Goal: Task Accomplishment & Management: Complete application form

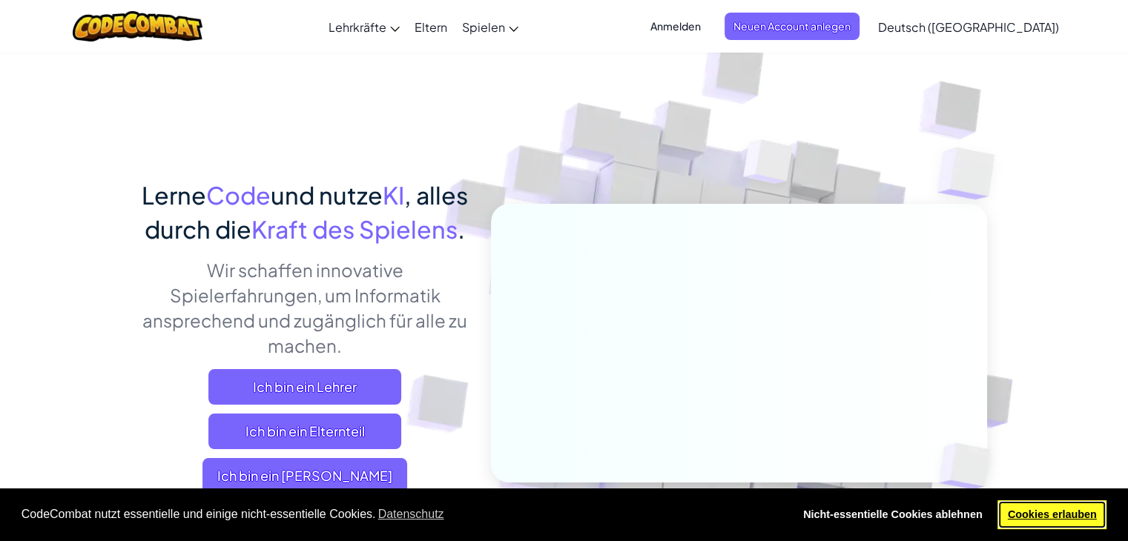
click at [1085, 517] on link "Cookies erlauben" at bounding box center [1052, 516] width 109 height 30
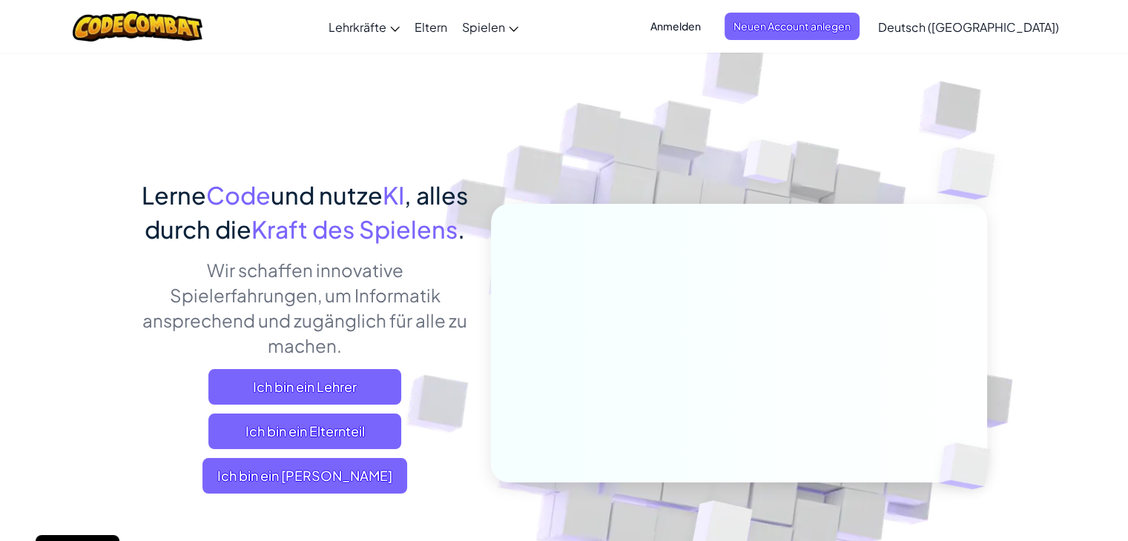
scroll to position [115, 0]
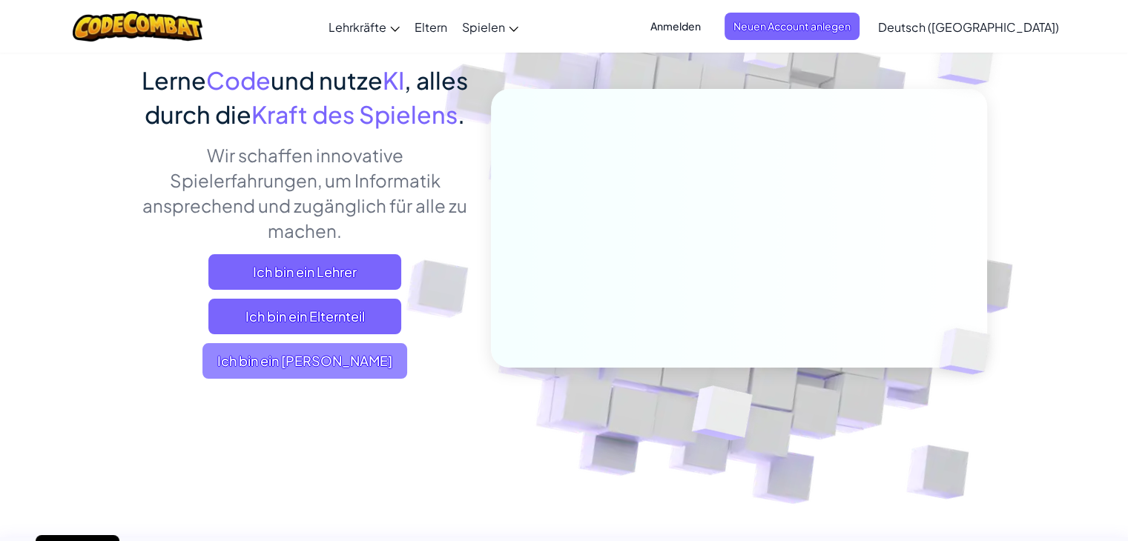
click at [330, 379] on span "Ich bin ein [PERSON_NAME]" at bounding box center [305, 361] width 205 height 36
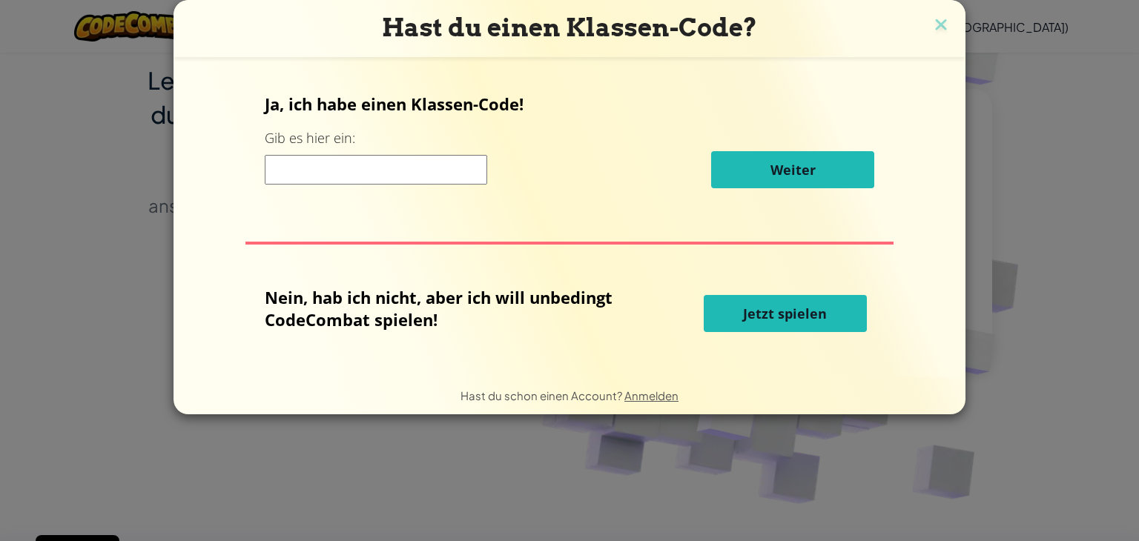
click at [375, 180] on input at bounding box center [376, 170] width 223 height 30
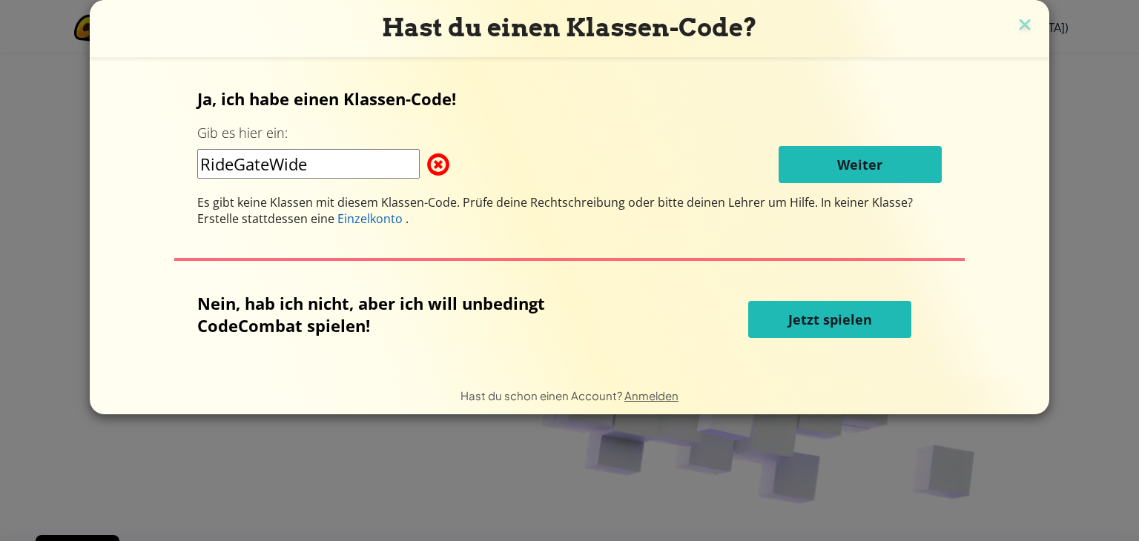
type input "RideGateWide"
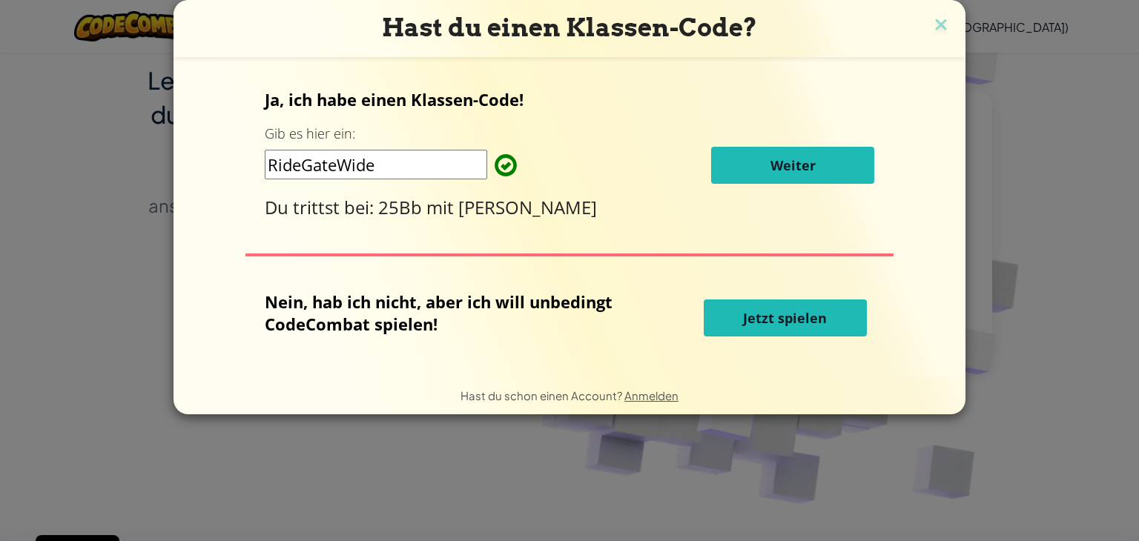
click at [789, 172] on span "Weiter" at bounding box center [793, 166] width 45 height 18
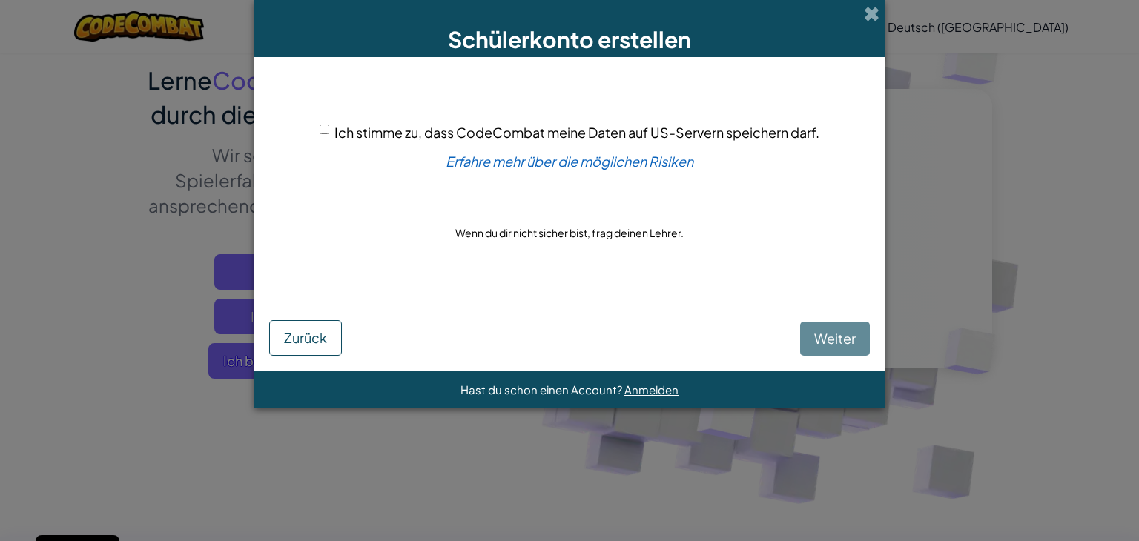
click at [843, 346] on div "[PERSON_NAME]" at bounding box center [569, 324] width 601 height 63
click at [326, 125] on input "Ich stimme zu, dass CodeCombat meine Daten auf US-Servern speichern darf." at bounding box center [325, 130] width 10 height 10
checkbox input "true"
click at [825, 330] on span "Weiter" at bounding box center [835, 338] width 42 height 17
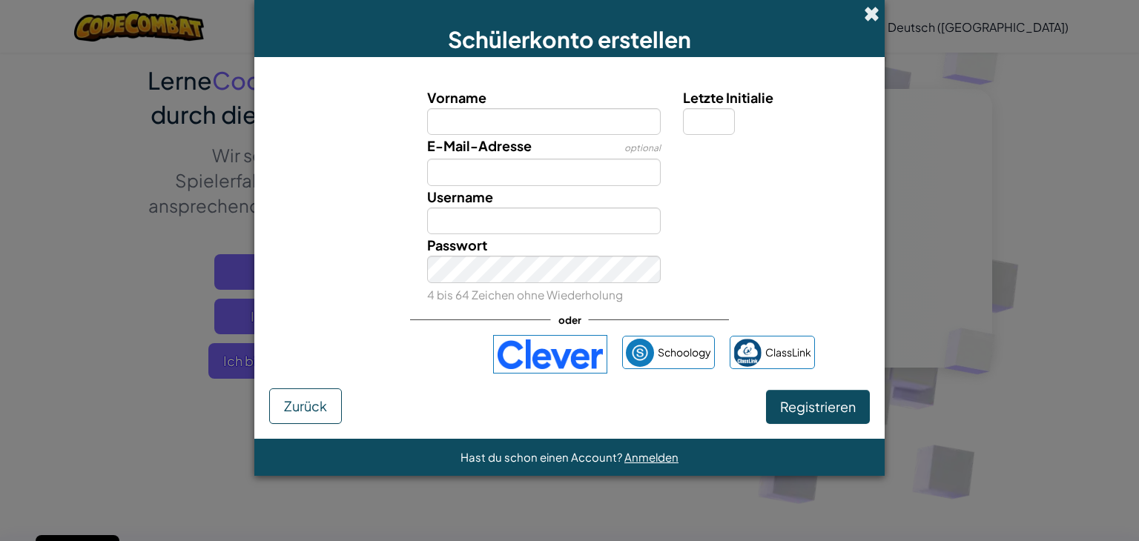
click at [875, 13] on span at bounding box center [872, 14] width 16 height 16
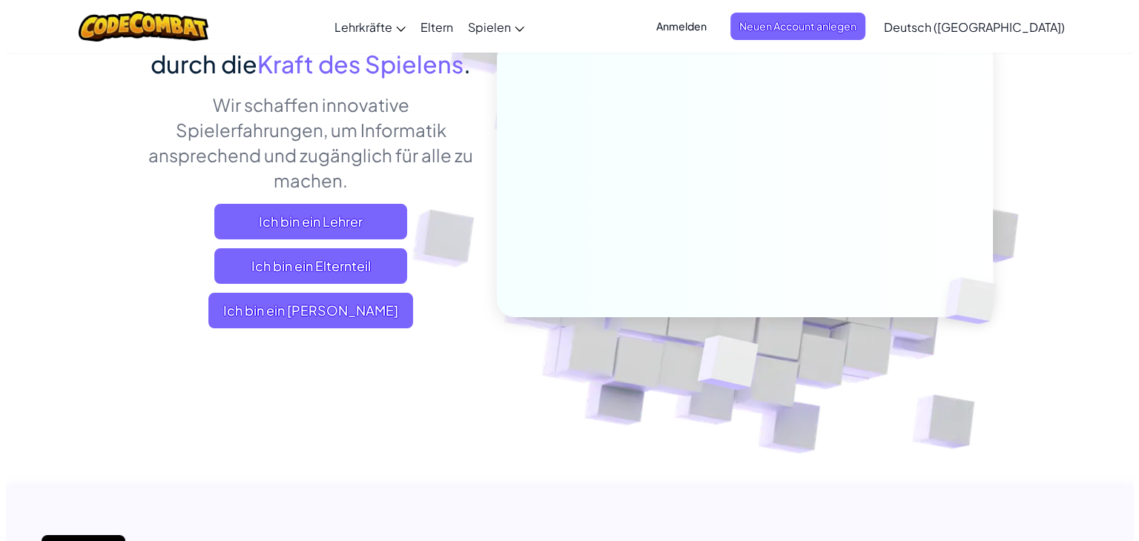
scroll to position [166, 0]
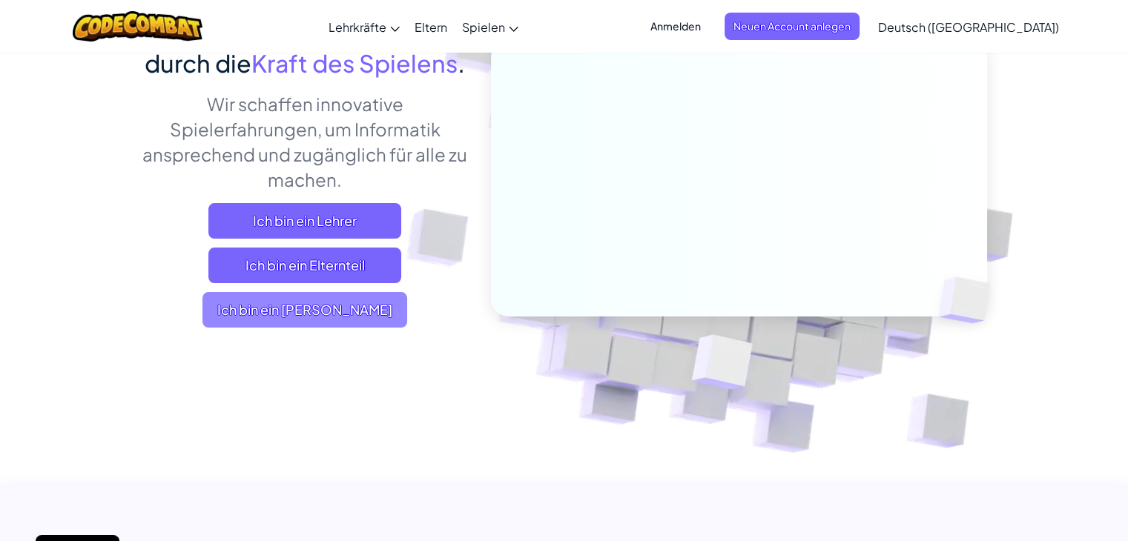
click at [343, 328] on span "Ich bin ein [PERSON_NAME]" at bounding box center [305, 310] width 205 height 36
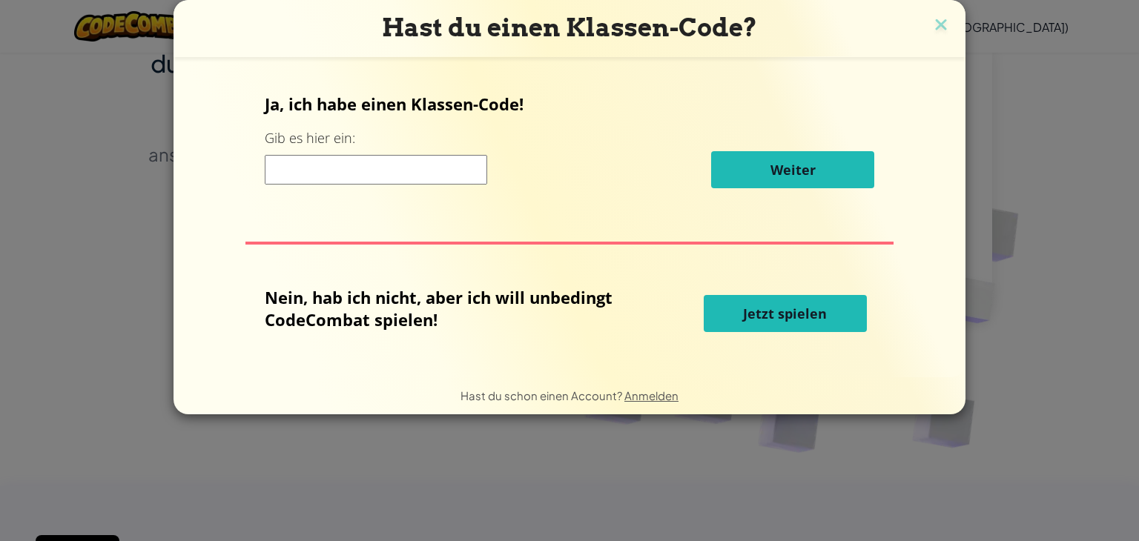
click at [397, 202] on div "Ja, ich habe einen Klassen-Code! Gib es hier ein: Weiter Nein, hab ich nicht, a…" at bounding box center [569, 217] width 763 height 291
click at [408, 178] on input at bounding box center [376, 170] width 223 height 30
type input "RideGateWide"
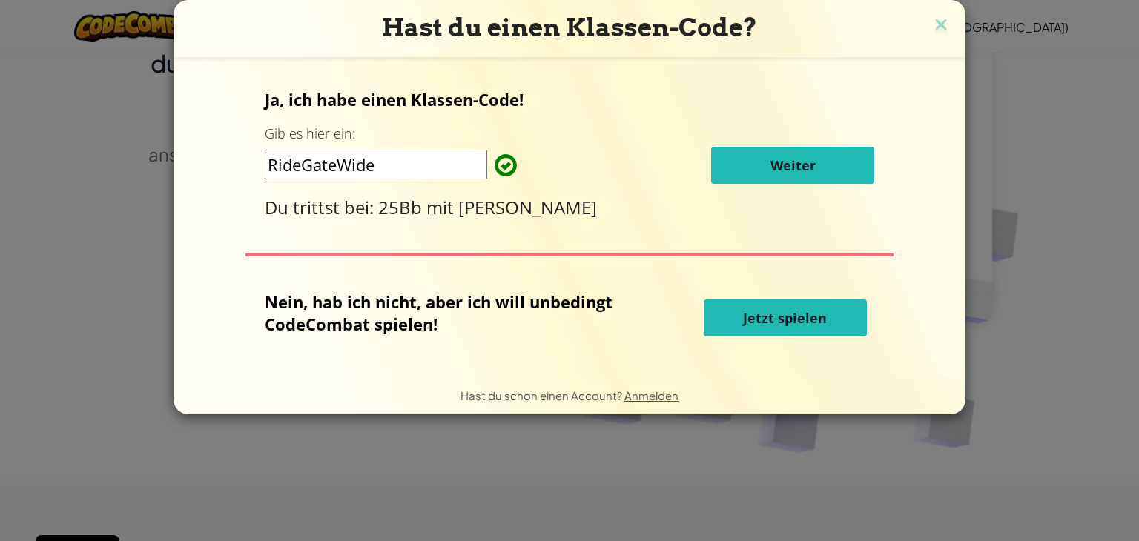
click at [763, 315] on span "Jetzt spielen" at bounding box center [785, 318] width 84 height 18
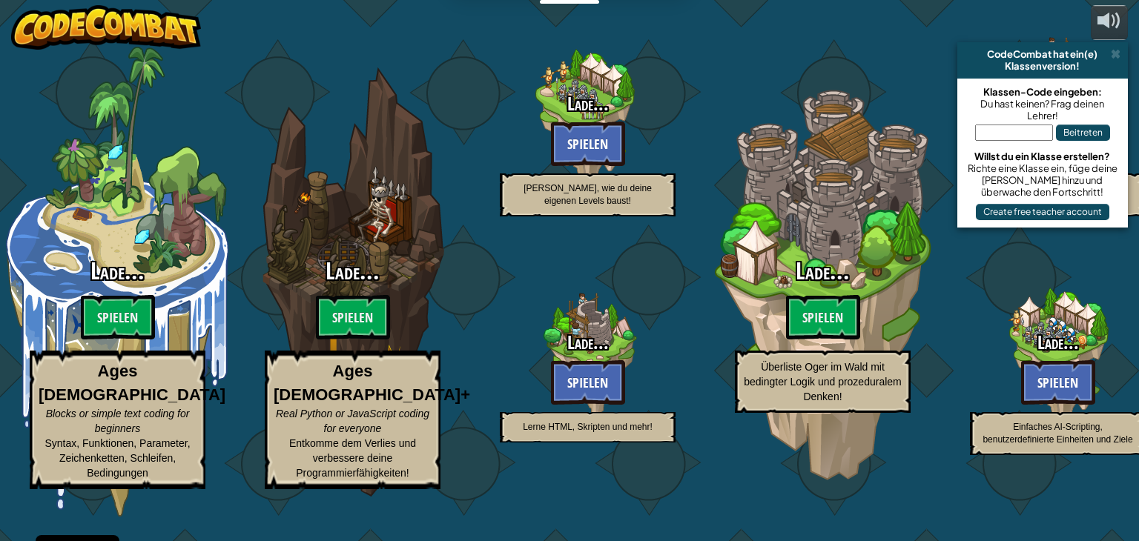
select select "de-DE"
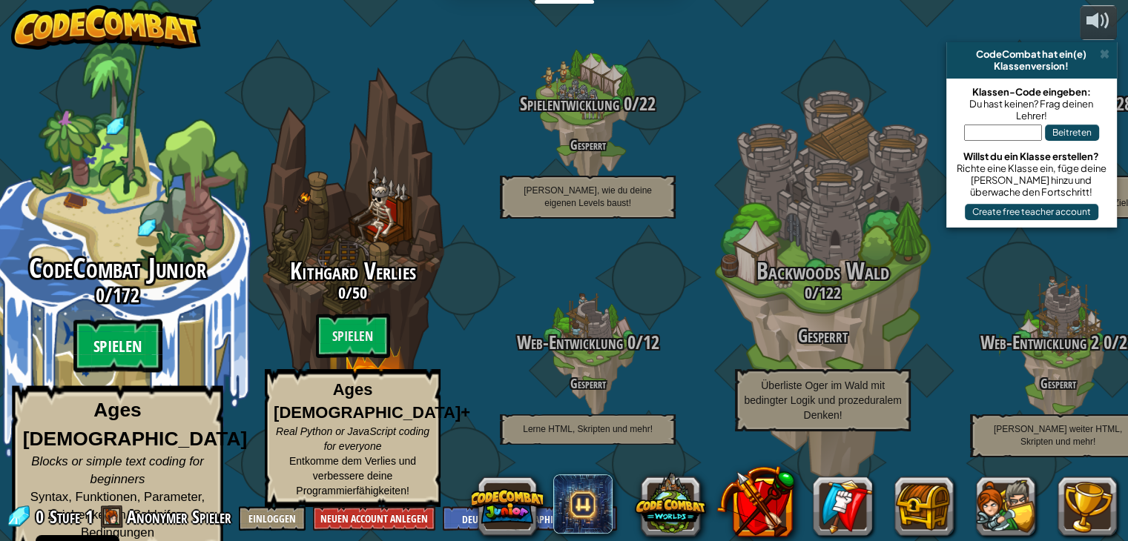
click at [149, 351] on btn "Spielen" at bounding box center [117, 346] width 89 height 53
select select "de-DE"
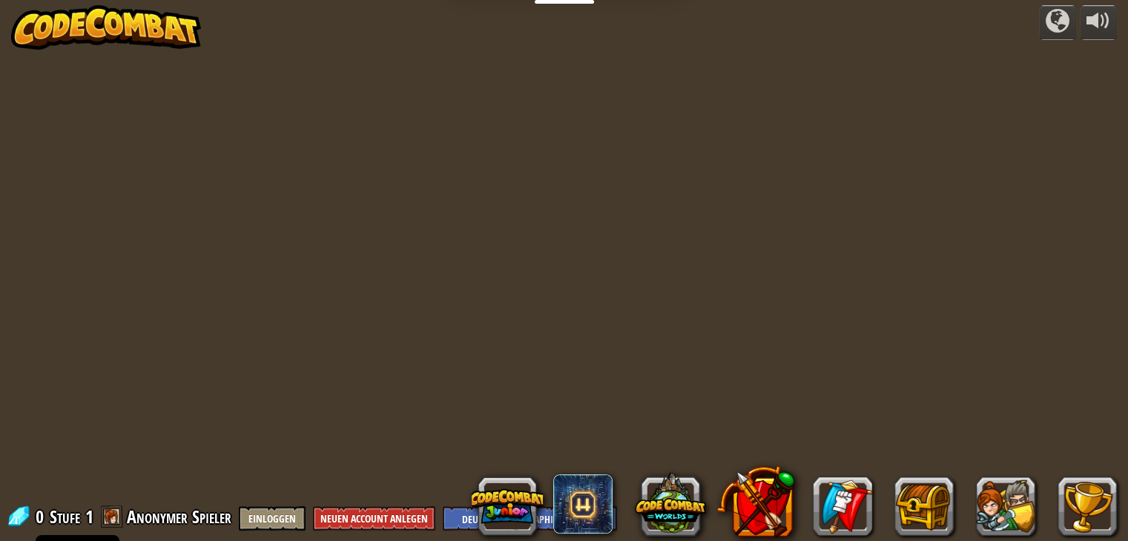
select select "de-DE"
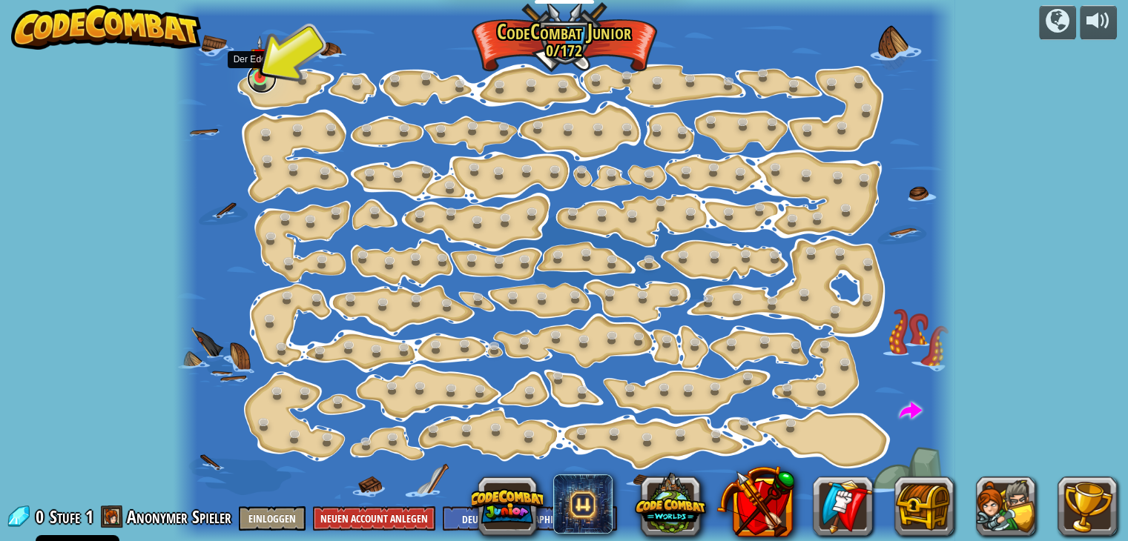
click at [269, 87] on link at bounding box center [262, 79] width 30 height 30
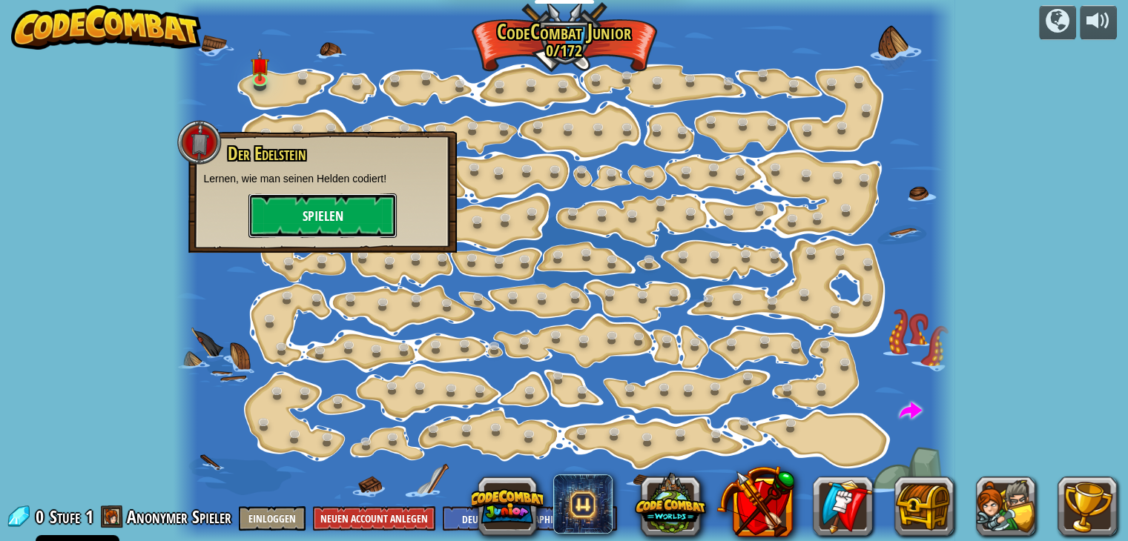
click at [325, 204] on button "Spielen" at bounding box center [322, 216] width 148 height 45
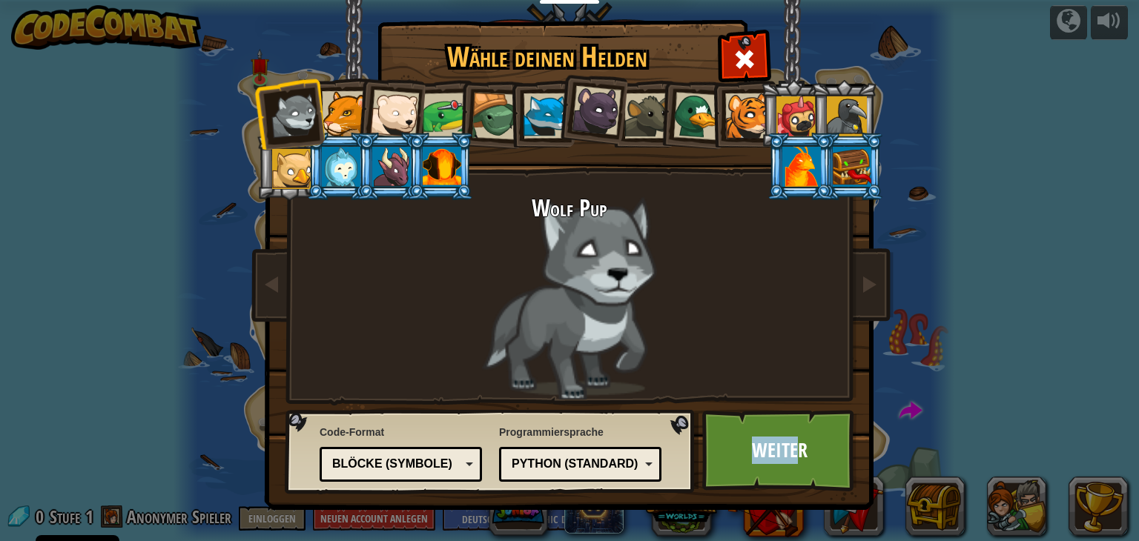
drag, startPoint x: 800, startPoint y: 464, endPoint x: 642, endPoint y: 461, distance: 158.0
click at [642, 23] on div "Code-Format Textcode Blöcke und Code Blöcke Blöcke (Symbole) Blöcke (Symbole) B…" at bounding box center [569, 23] width 607 height 0
click at [642, 461] on div "Python (Standard)" at bounding box center [580, 464] width 143 height 23
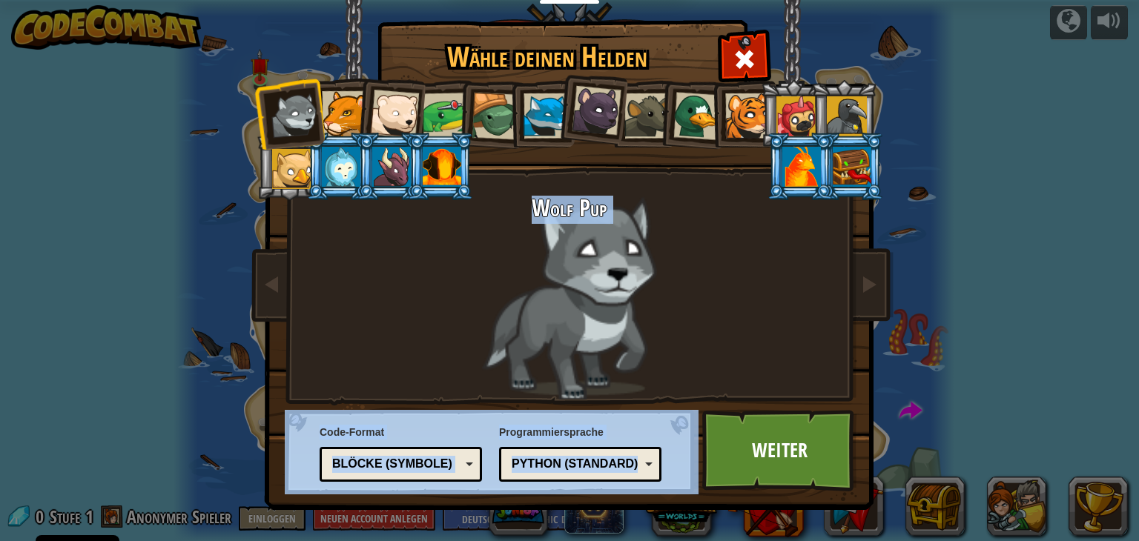
drag, startPoint x: 442, startPoint y: 372, endPoint x: 648, endPoint y: 460, distance: 224.0
click at [648, 24] on div "Wähle deinen Helden 0 Wolf Pup Cougar Polar Bear Cub Frog Schildkröte Blue Fox …" at bounding box center [570, 22] width 608 height 1
click at [653, 455] on div "Python (Standard) JavaScript Lua C++ Java (Experimentell) Python (Standard)" at bounding box center [580, 464] width 162 height 35
click at [685, 464] on div "Code-Format Textcode Blöcke und Code Blöcke Blöcke (Symbole) Blöcke (Symbole) B…" at bounding box center [490, 452] width 401 height 76
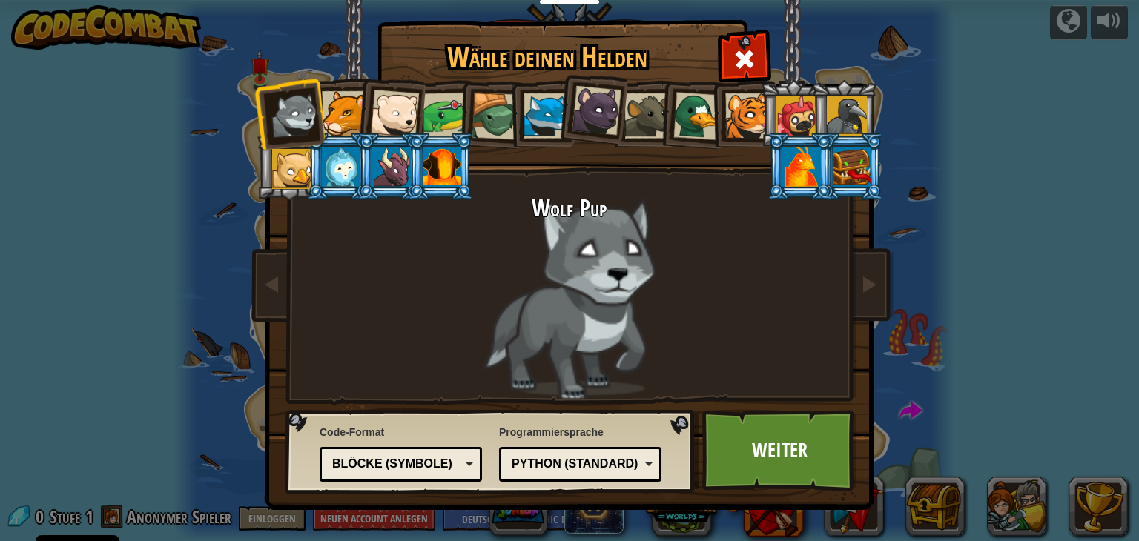
click at [638, 469] on div "Python (Standard)" at bounding box center [576, 464] width 128 height 17
click at [476, 439] on span "Code-Format" at bounding box center [401, 432] width 162 height 15
click at [760, 455] on link "Weiter" at bounding box center [779, 451] width 155 height 82
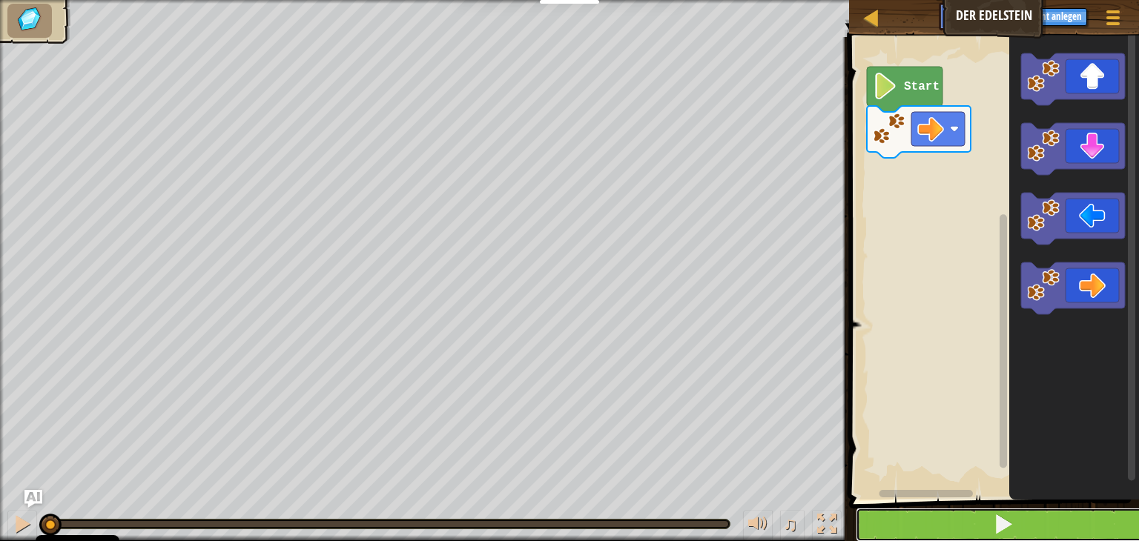
click at [964, 525] on button at bounding box center [1003, 525] width 294 height 34
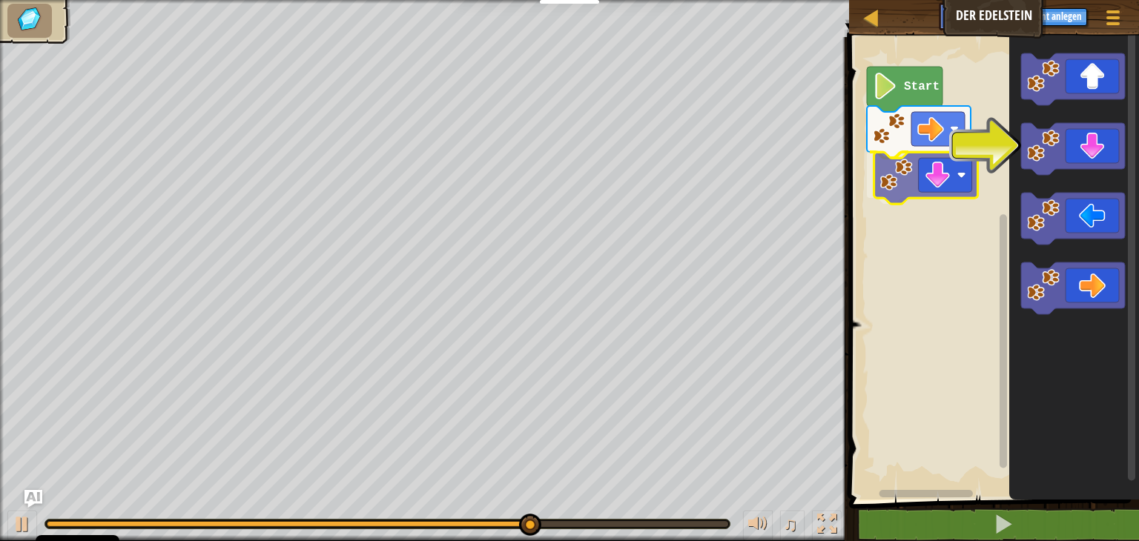
click at [932, 205] on div "Start" at bounding box center [992, 265] width 294 height 470
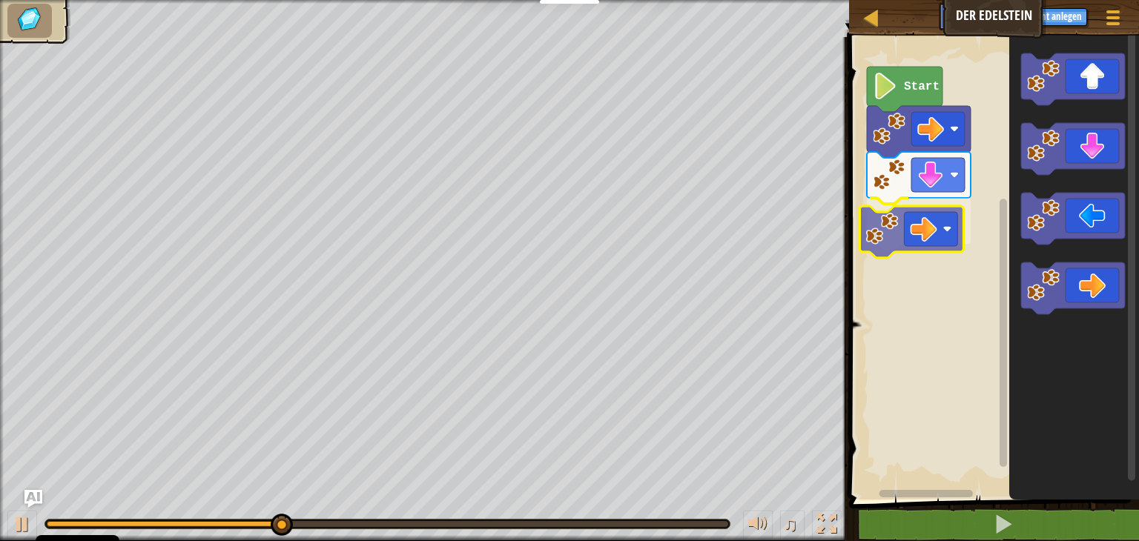
click at [911, 196] on div "Start" at bounding box center [992, 265] width 294 height 470
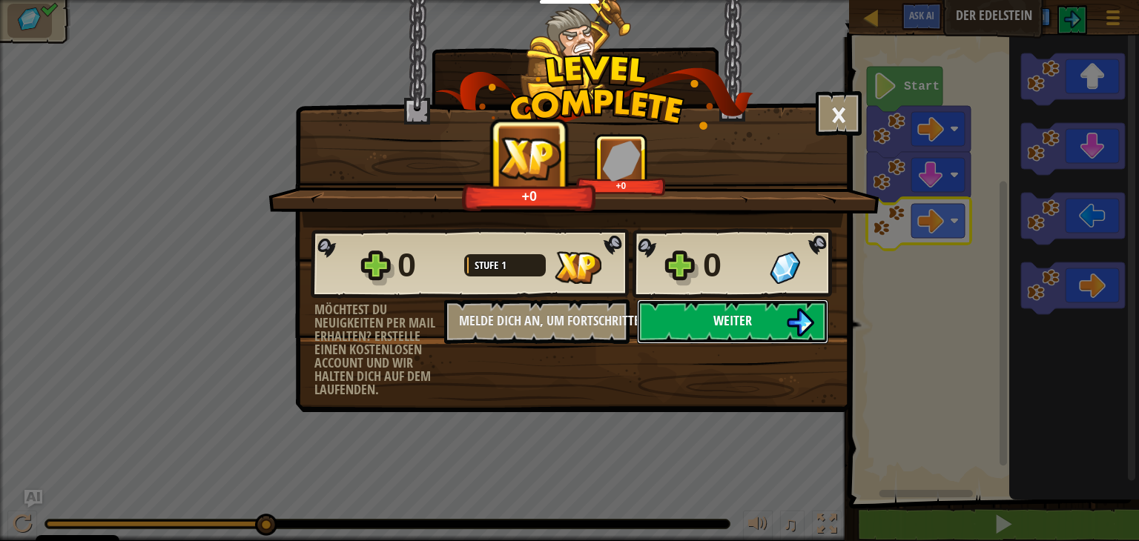
click at [750, 318] on span "Weiter" at bounding box center [733, 321] width 39 height 19
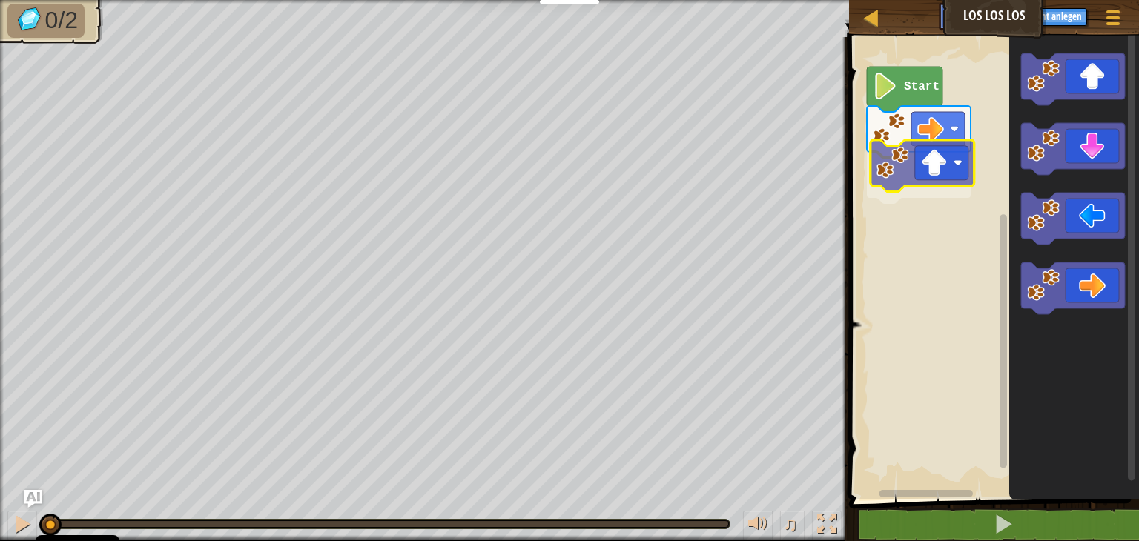
click at [921, 187] on div "Start" at bounding box center [992, 265] width 294 height 470
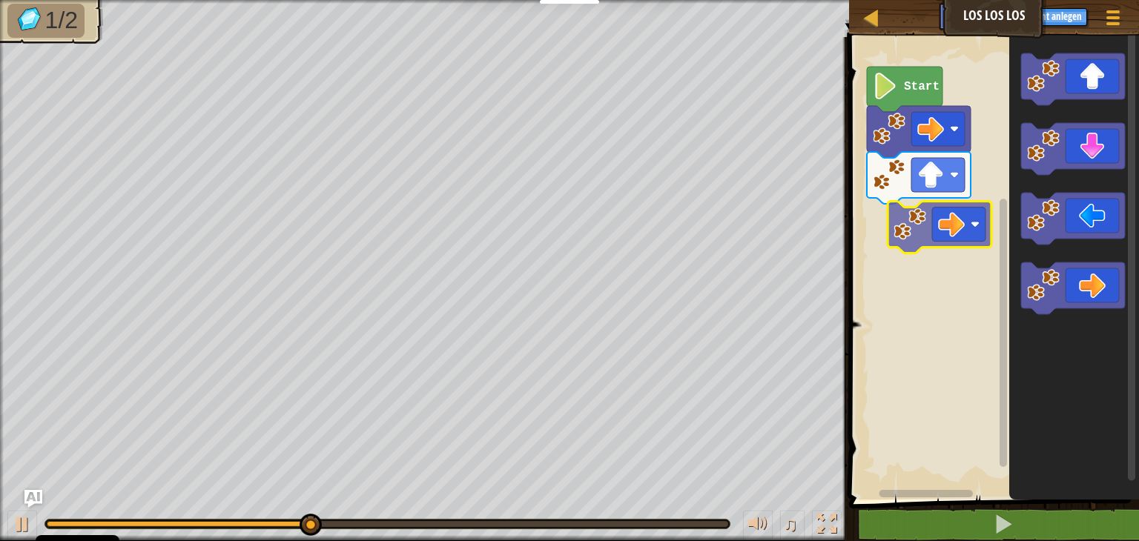
click at [935, 224] on div "Start" at bounding box center [992, 265] width 294 height 470
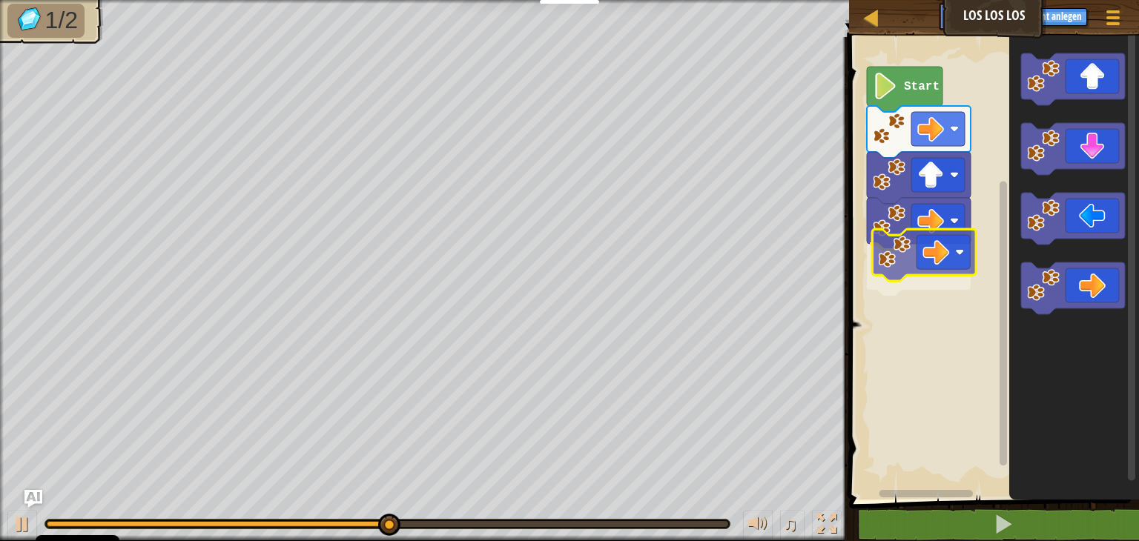
click at [921, 271] on div "Start" at bounding box center [992, 265] width 294 height 470
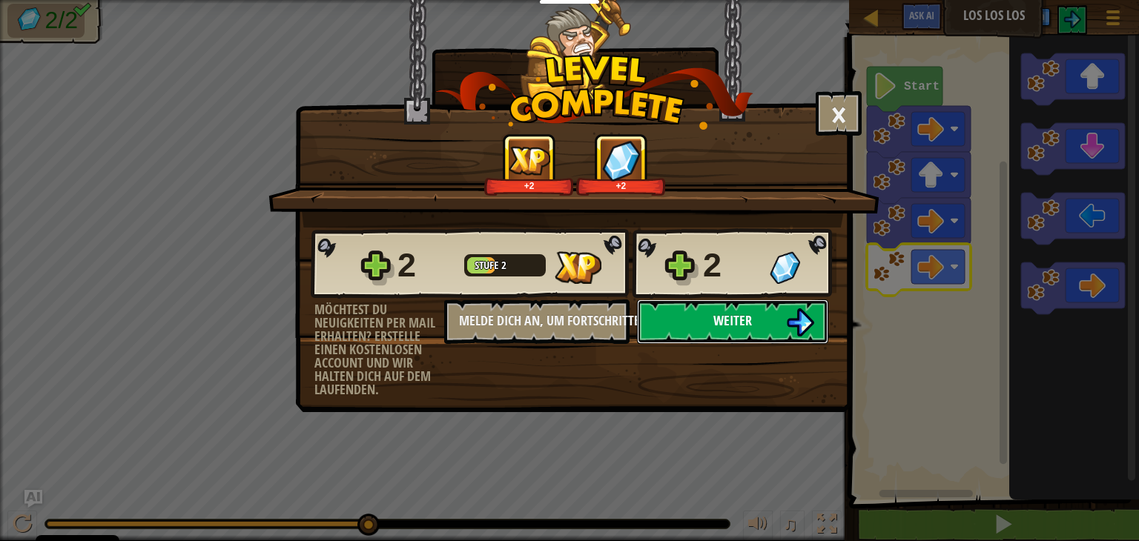
click at [778, 316] on button "Weiter" at bounding box center [732, 322] width 191 height 45
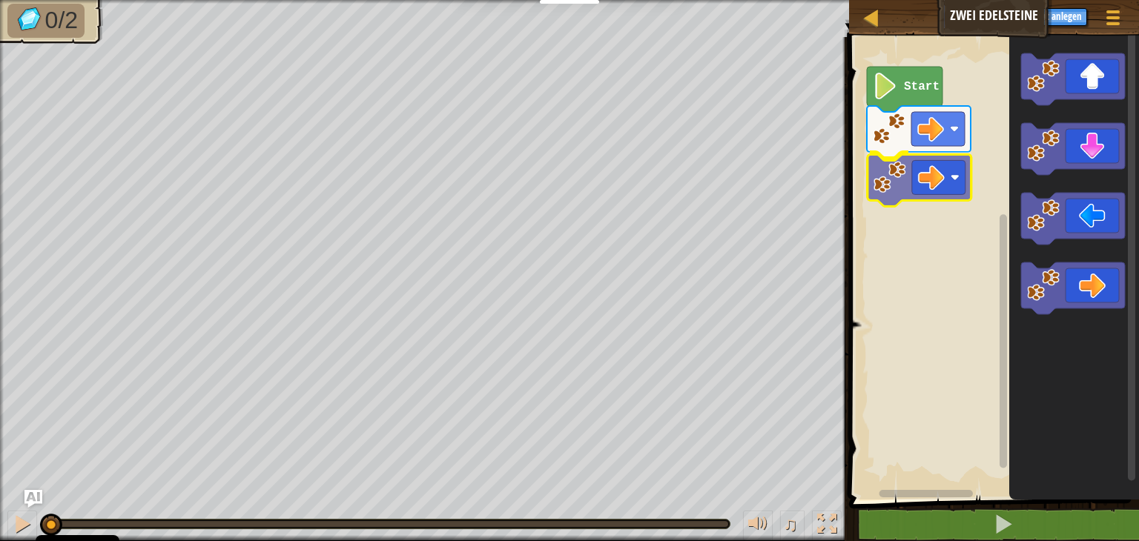
click at [968, 174] on div "Start" at bounding box center [992, 265] width 294 height 470
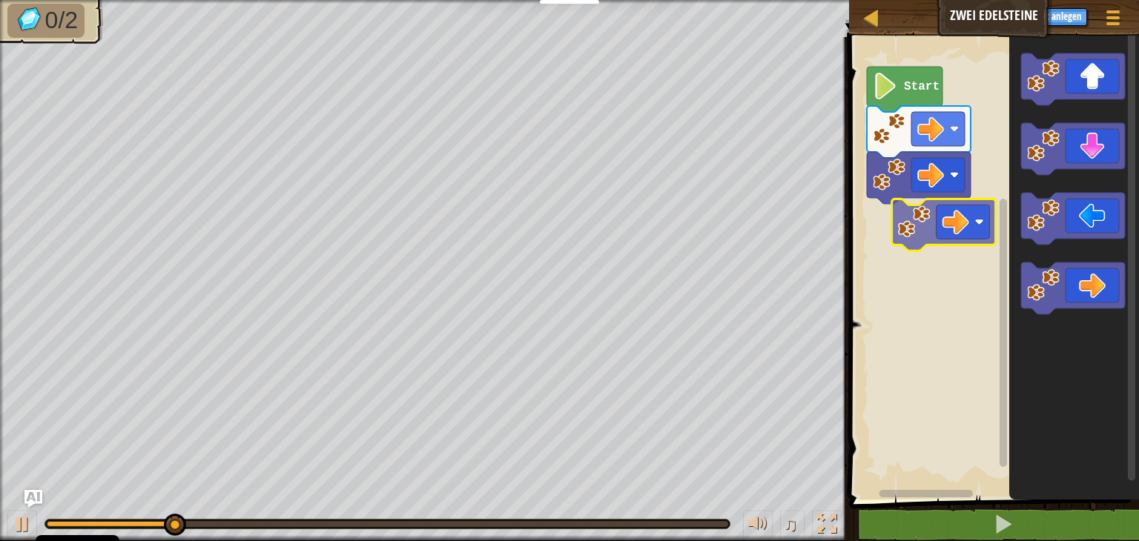
click at [964, 214] on div "Start" at bounding box center [992, 265] width 294 height 470
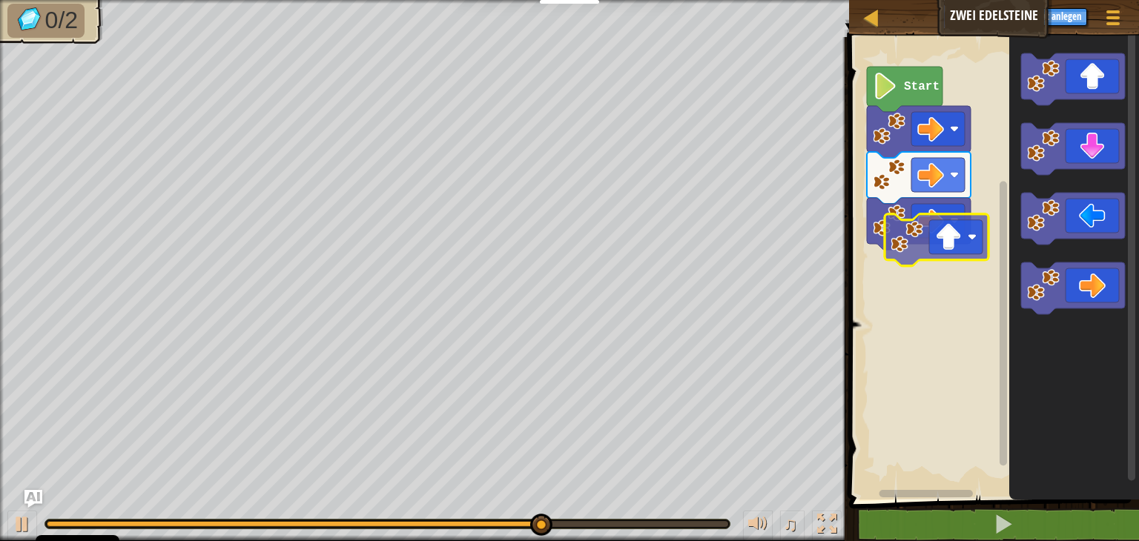
click at [895, 251] on div "Start" at bounding box center [992, 265] width 294 height 470
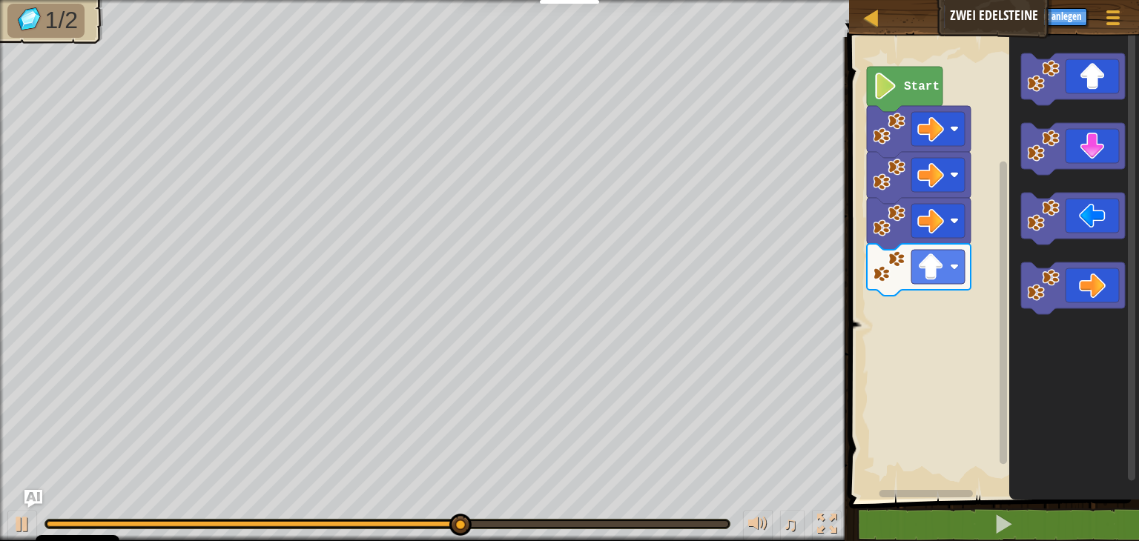
click at [929, 290] on div "Start" at bounding box center [992, 265] width 294 height 470
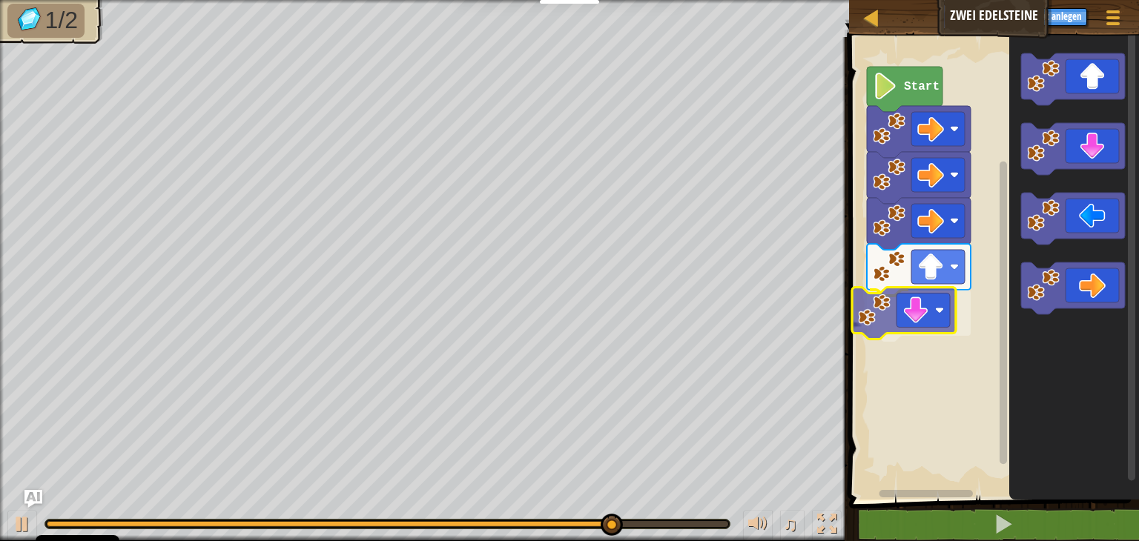
click at [928, 311] on div "Start" at bounding box center [992, 265] width 294 height 470
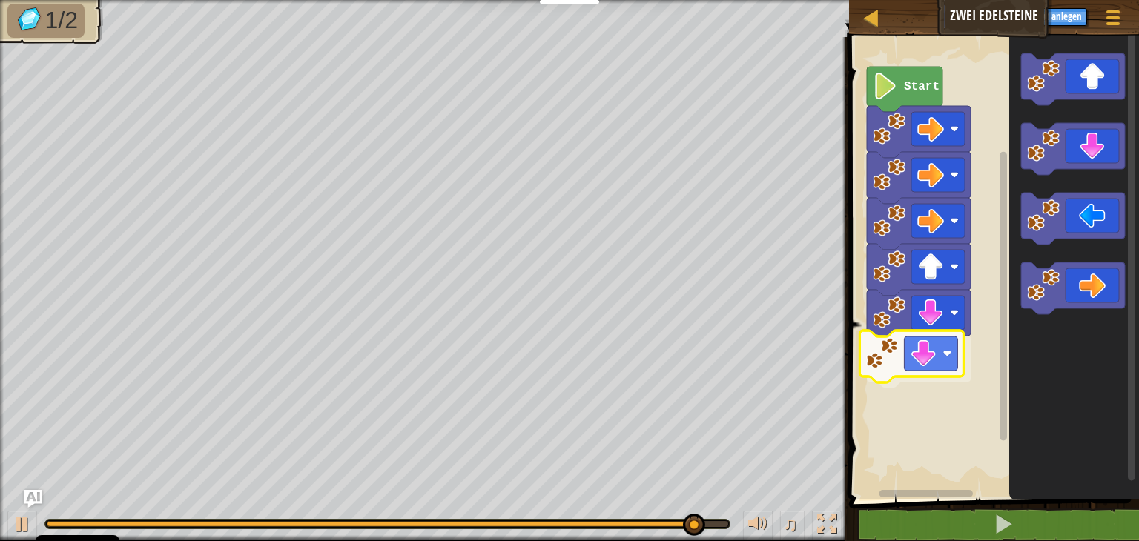
click at [909, 363] on div "Start" at bounding box center [992, 265] width 294 height 470
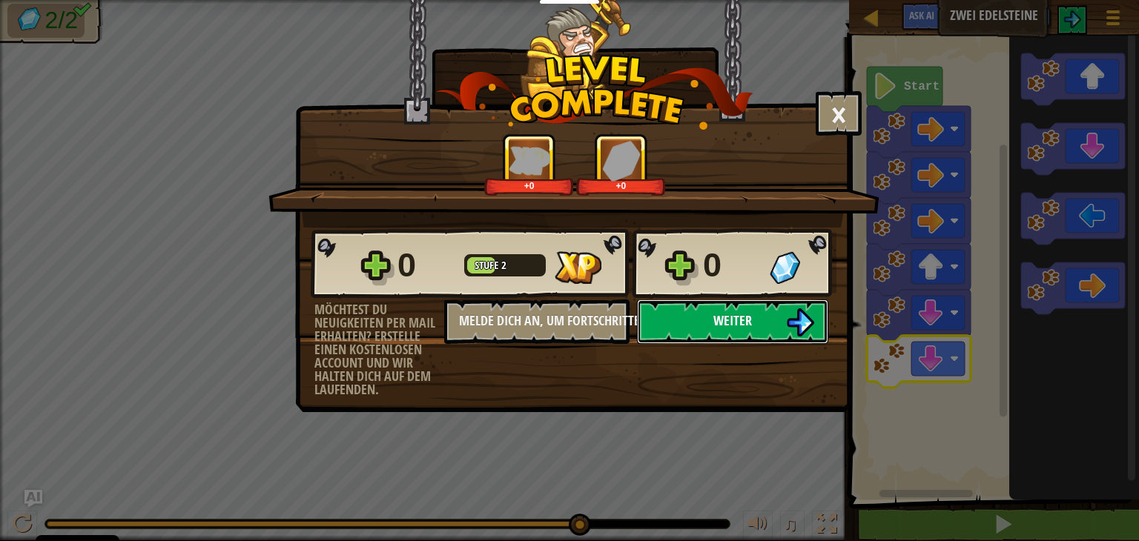
click at [791, 318] on img at bounding box center [800, 323] width 28 height 28
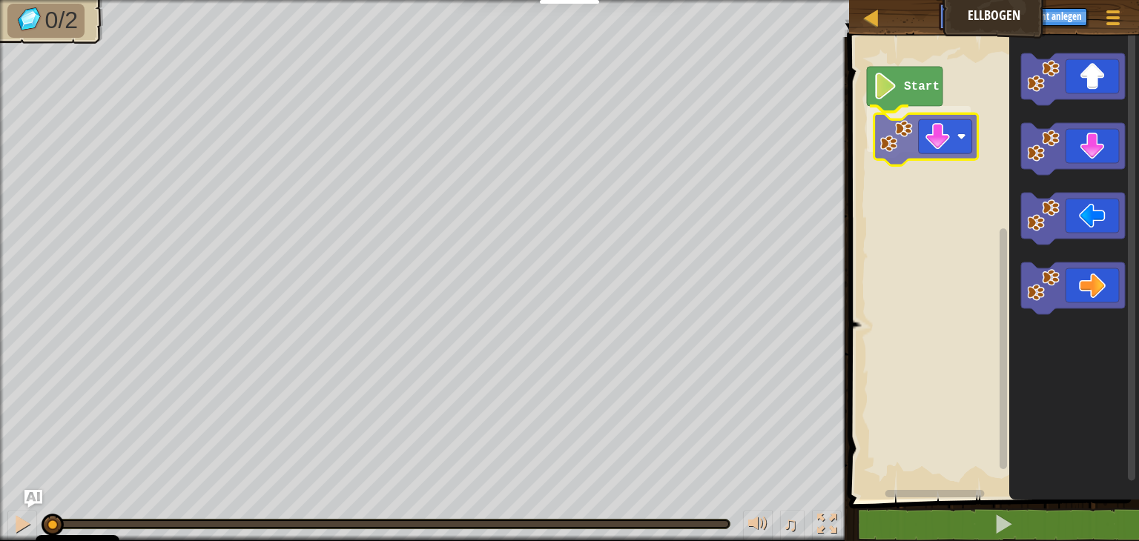
click at [908, 129] on div "Start" at bounding box center [992, 265] width 294 height 470
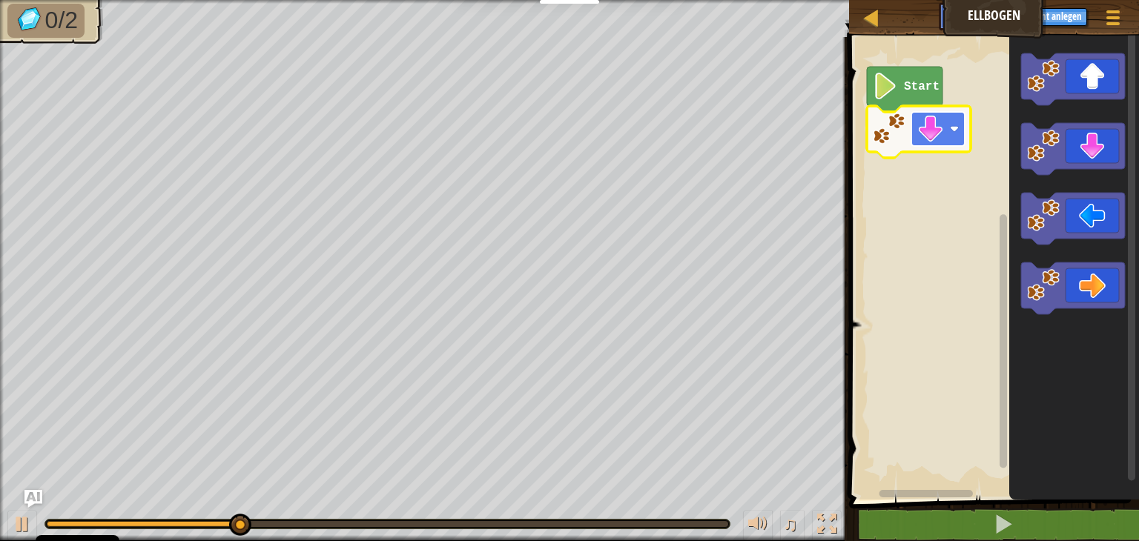
click at [949, 133] on rect "Blockly Arbeitsbereich" at bounding box center [938, 129] width 53 height 34
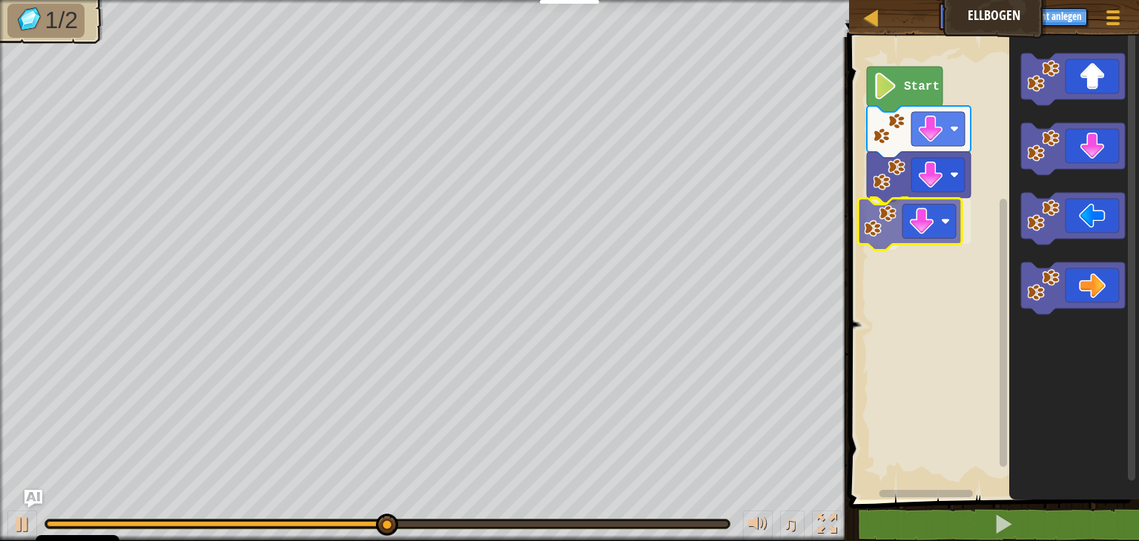
click at [896, 237] on div "Start" at bounding box center [992, 265] width 294 height 470
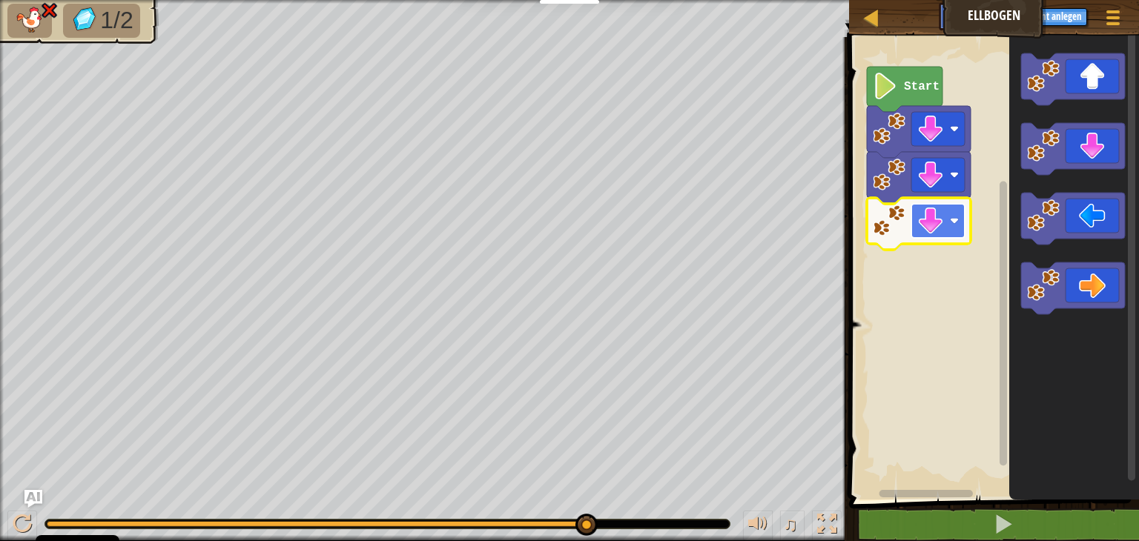
click at [952, 216] on rect "Blockly Arbeitsbereich" at bounding box center [938, 221] width 53 height 34
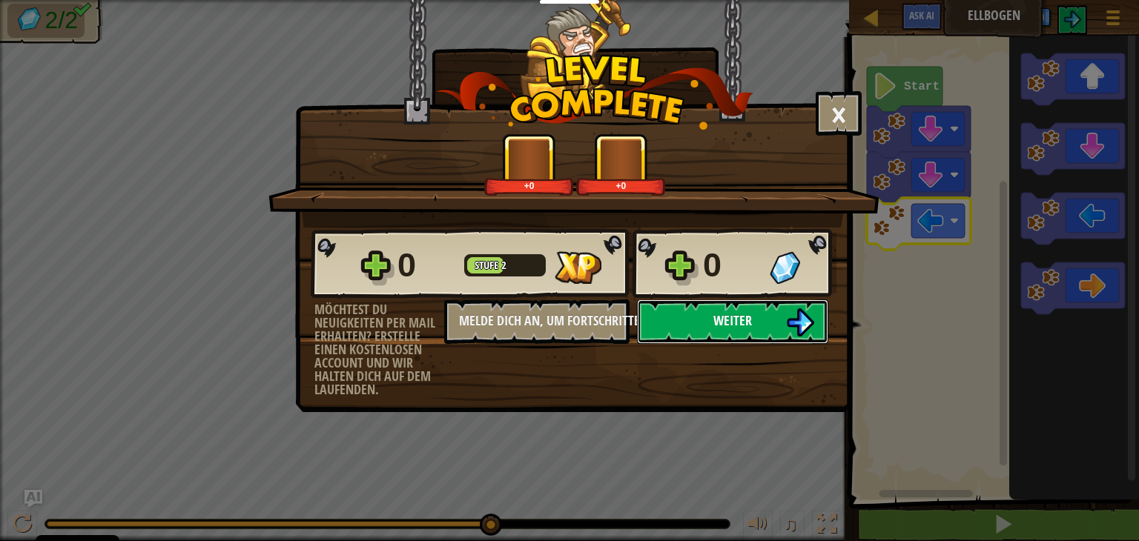
click at [765, 315] on button "Weiter" at bounding box center [732, 322] width 191 height 45
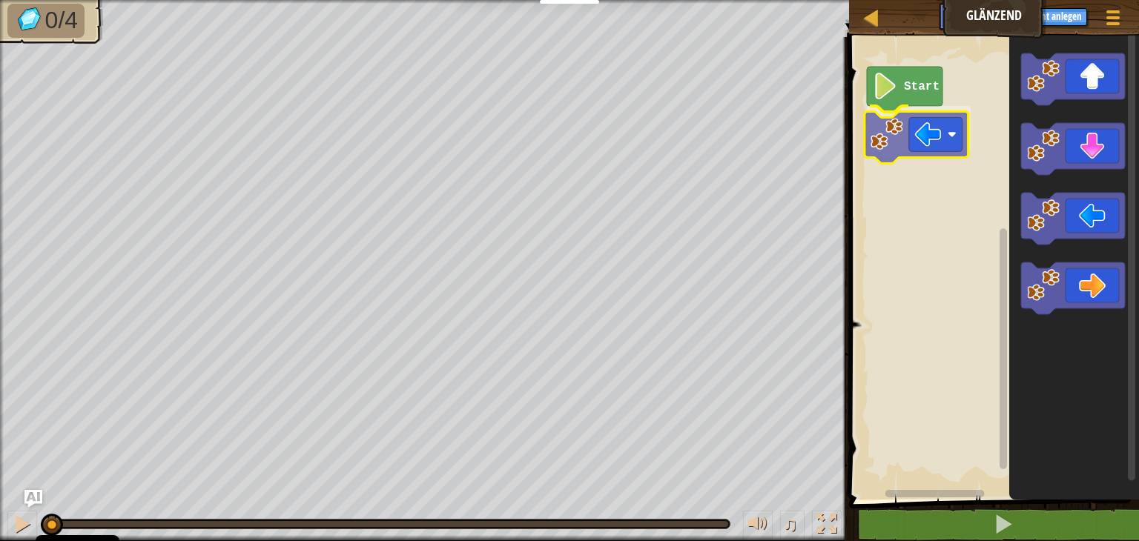
click at [924, 128] on div "Start" at bounding box center [992, 265] width 294 height 470
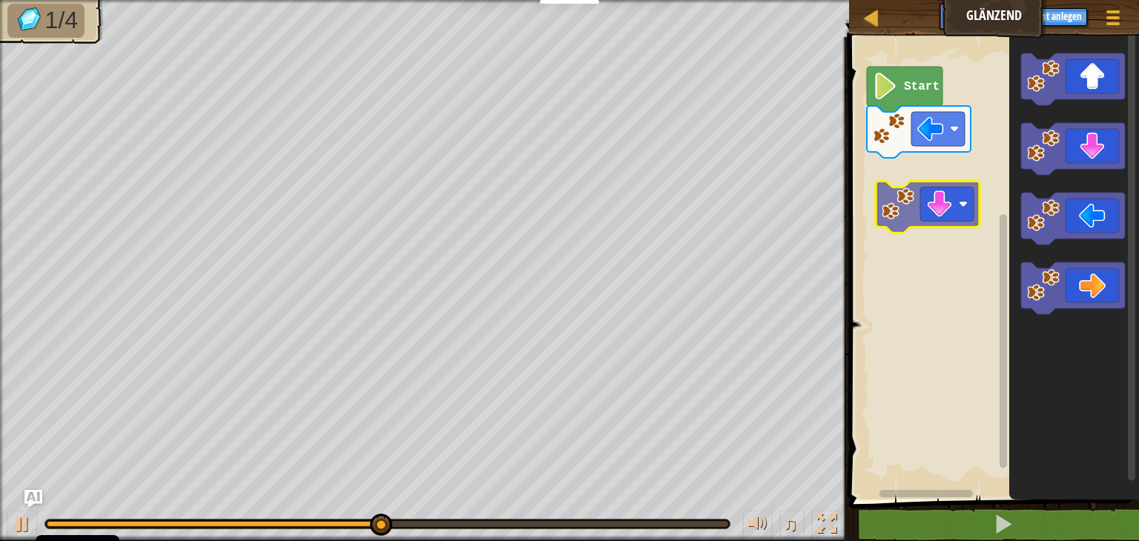
click at [906, 190] on div "Start" at bounding box center [992, 265] width 294 height 470
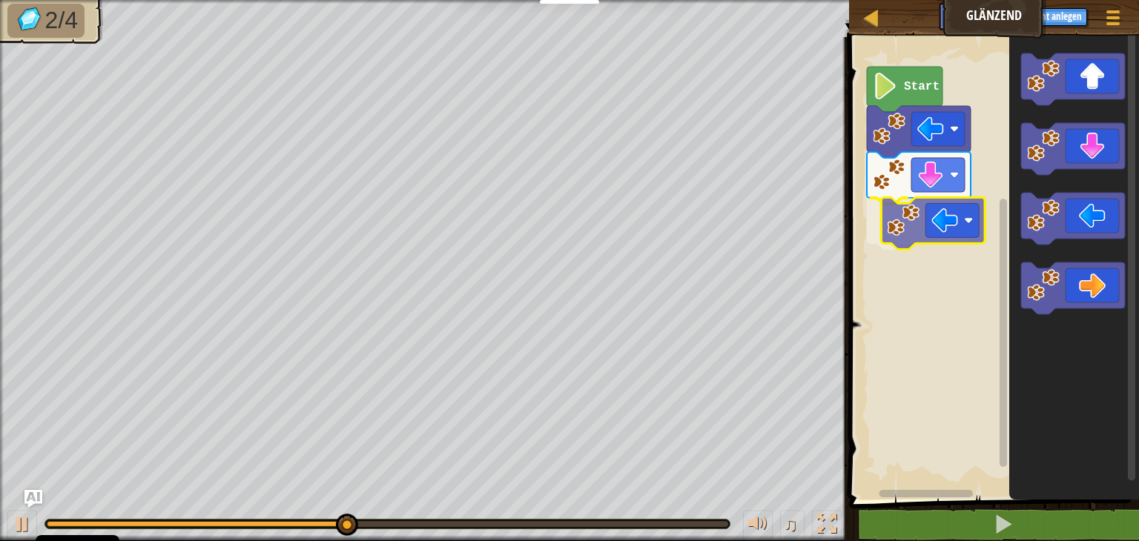
click at [929, 243] on div "Start" at bounding box center [992, 265] width 294 height 470
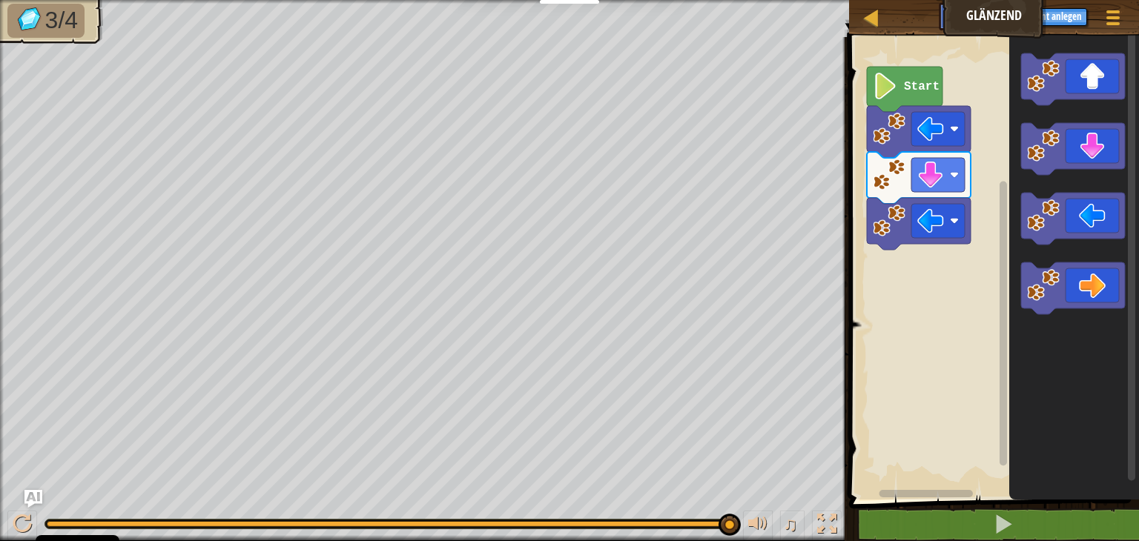
click at [789, 246] on div "Karte Glänzend Spielmenü Neuen Account anlegen Ask AI 1 ההההההההההההההההההההההה…" at bounding box center [569, 270] width 1139 height 541
click at [914, 287] on div "Start" at bounding box center [992, 265] width 294 height 470
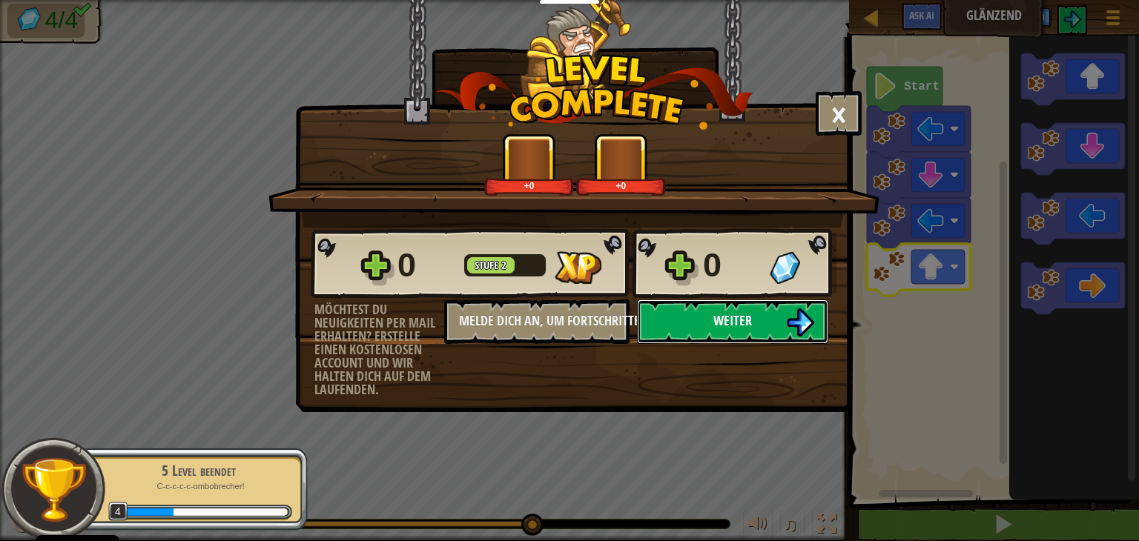
click at [762, 311] on button "Weiter" at bounding box center [732, 322] width 191 height 45
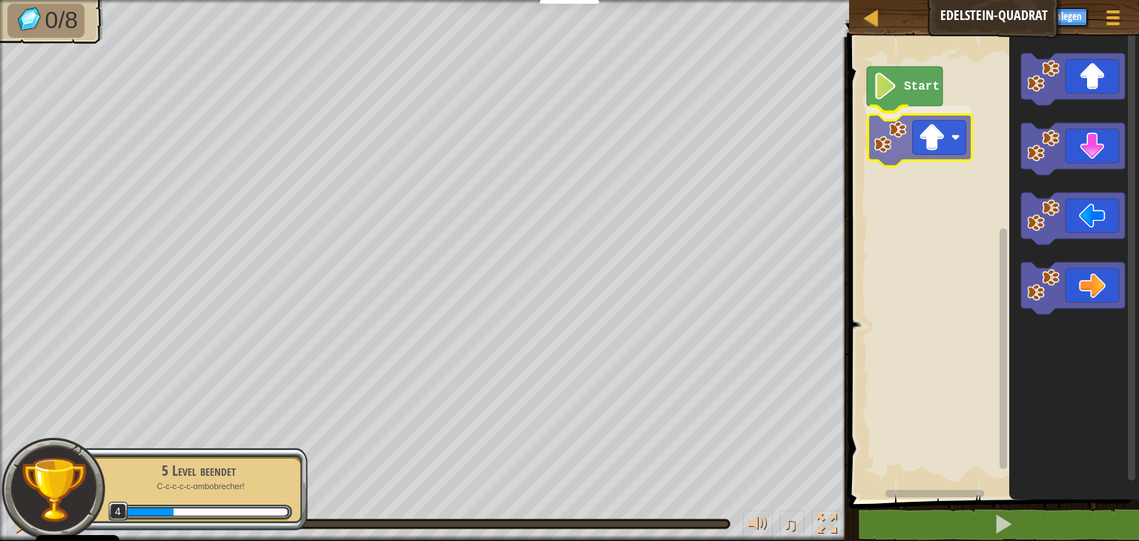
click at [933, 146] on div "Start" at bounding box center [992, 265] width 294 height 470
click at [956, 134] on rect "Blockly Arbeitsbereich" at bounding box center [938, 129] width 53 height 34
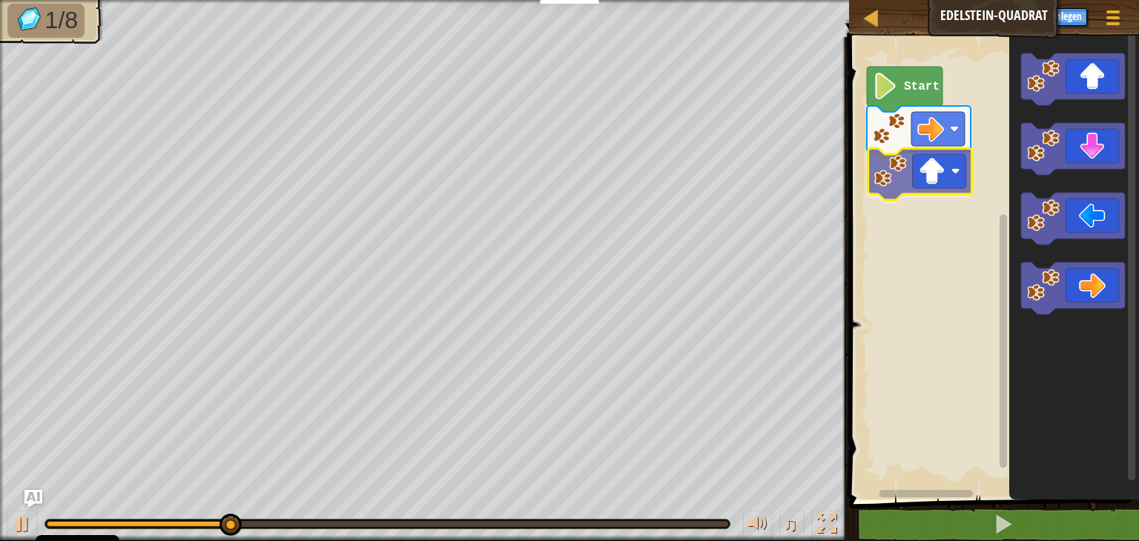
click at [944, 165] on div "Start" at bounding box center [992, 265] width 294 height 470
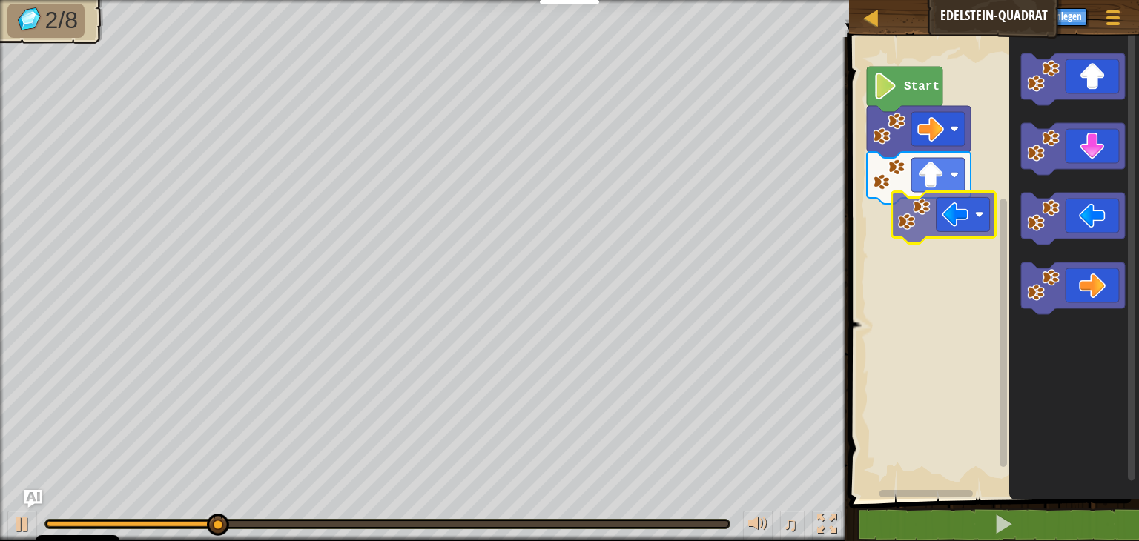
click at [941, 235] on div "Start" at bounding box center [992, 265] width 294 height 470
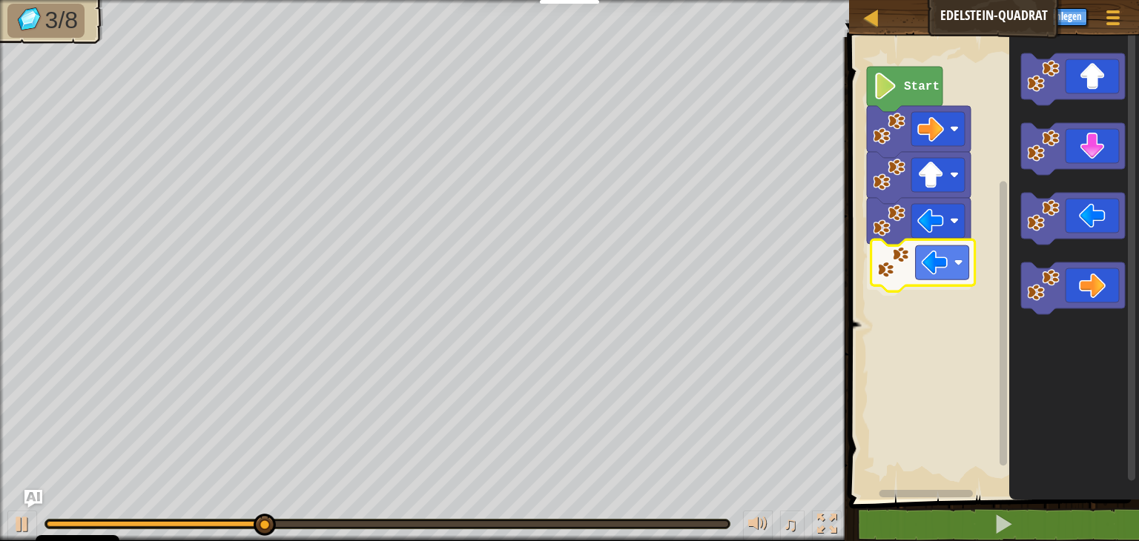
click at [888, 273] on div "Start" at bounding box center [992, 265] width 294 height 470
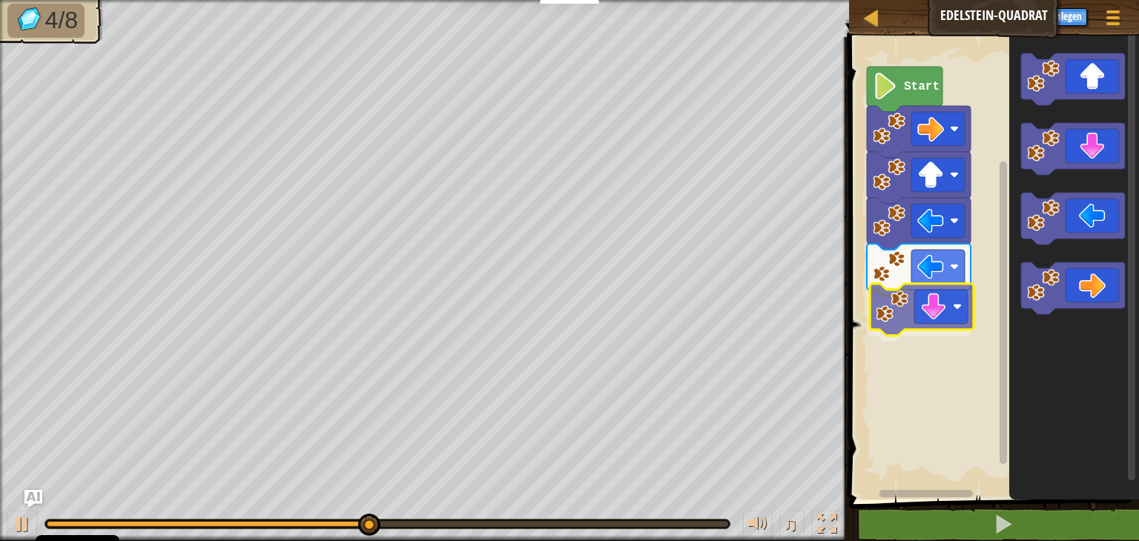
click at [935, 327] on div "Start" at bounding box center [992, 265] width 294 height 470
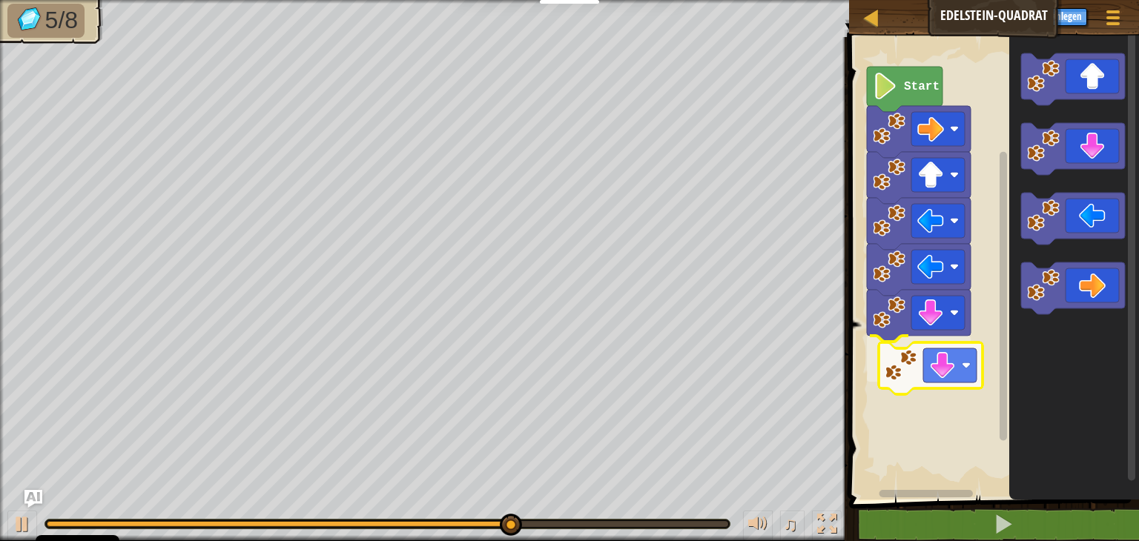
click at [923, 386] on div "Start" at bounding box center [992, 265] width 294 height 470
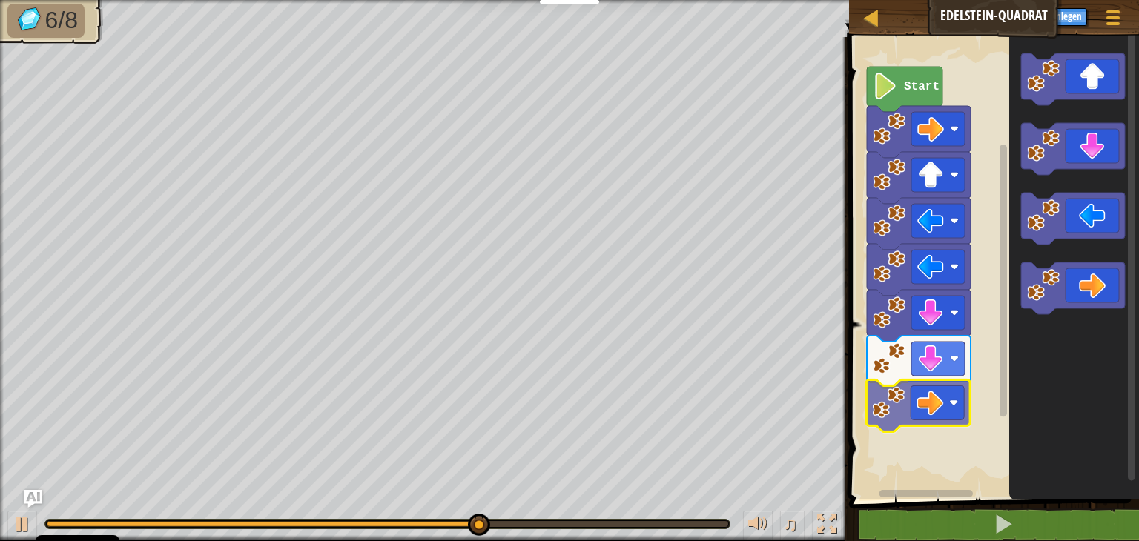
click at [947, 396] on div "Start" at bounding box center [992, 265] width 294 height 470
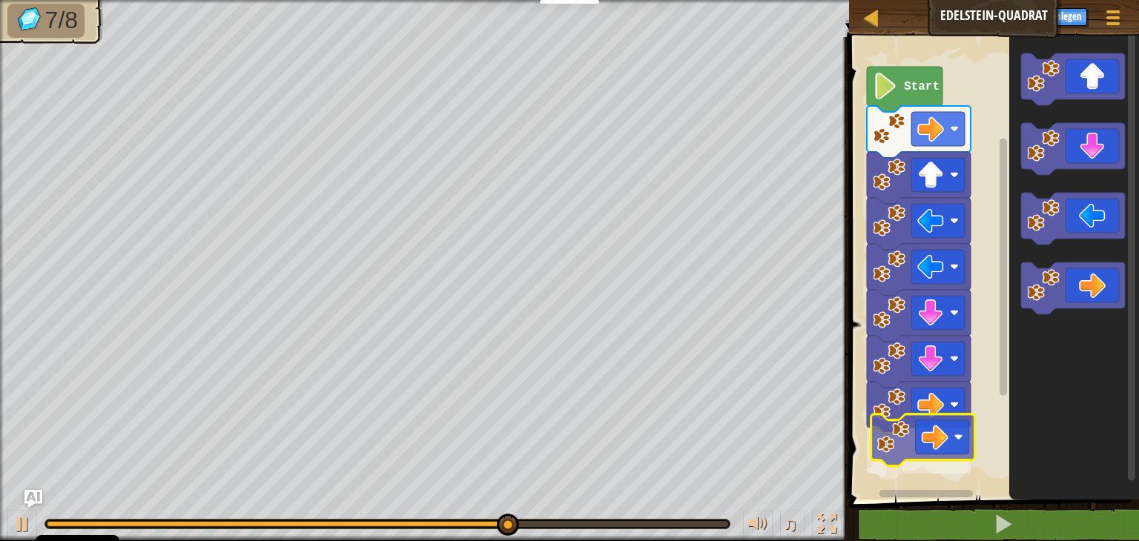
click at [944, 443] on div "Start" at bounding box center [992, 265] width 294 height 470
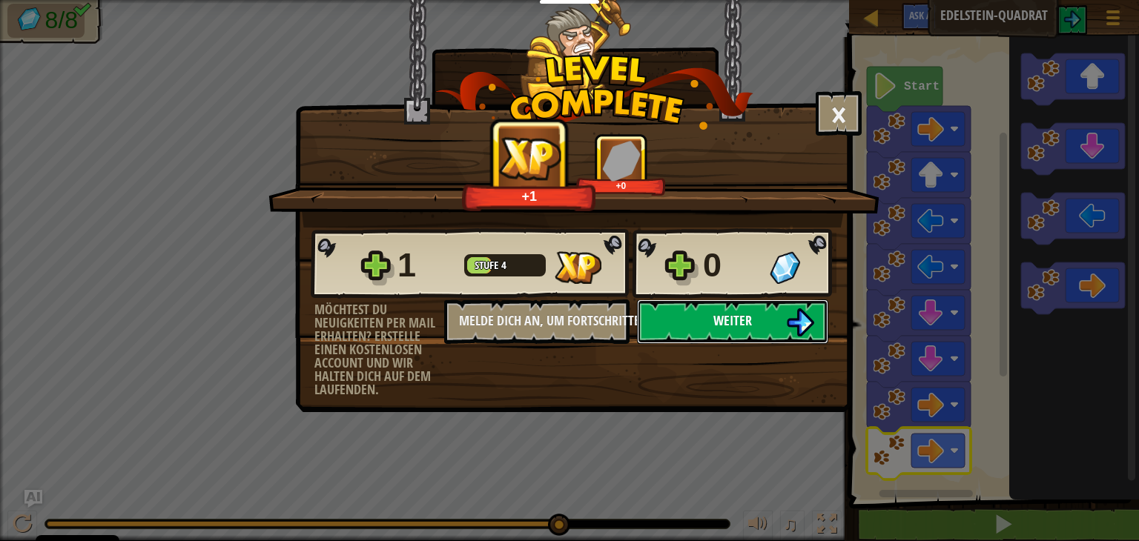
click at [706, 326] on button "Weiter" at bounding box center [732, 322] width 191 height 45
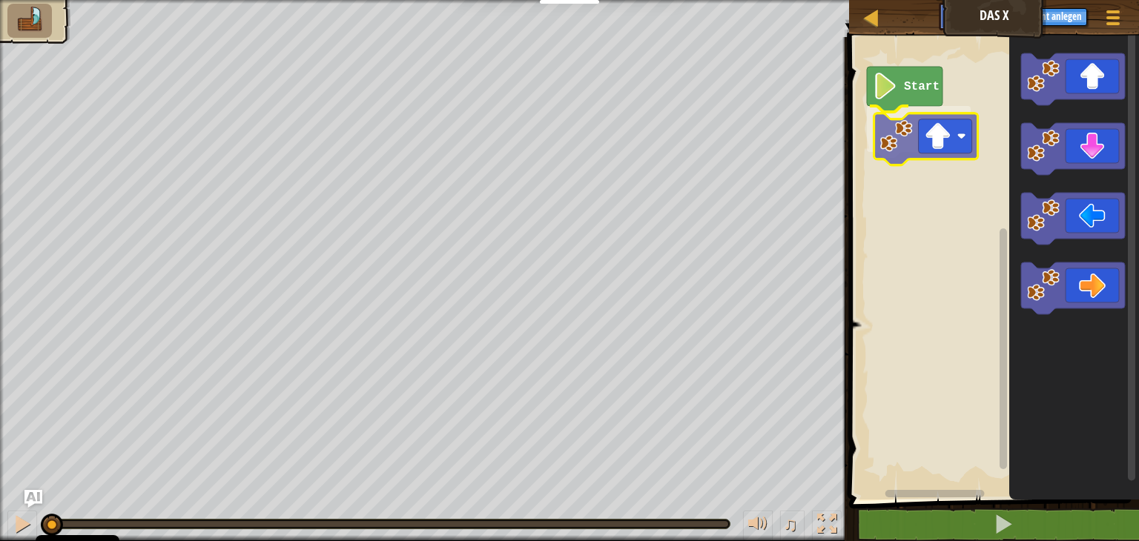
click at [915, 151] on div "Start" at bounding box center [992, 265] width 294 height 470
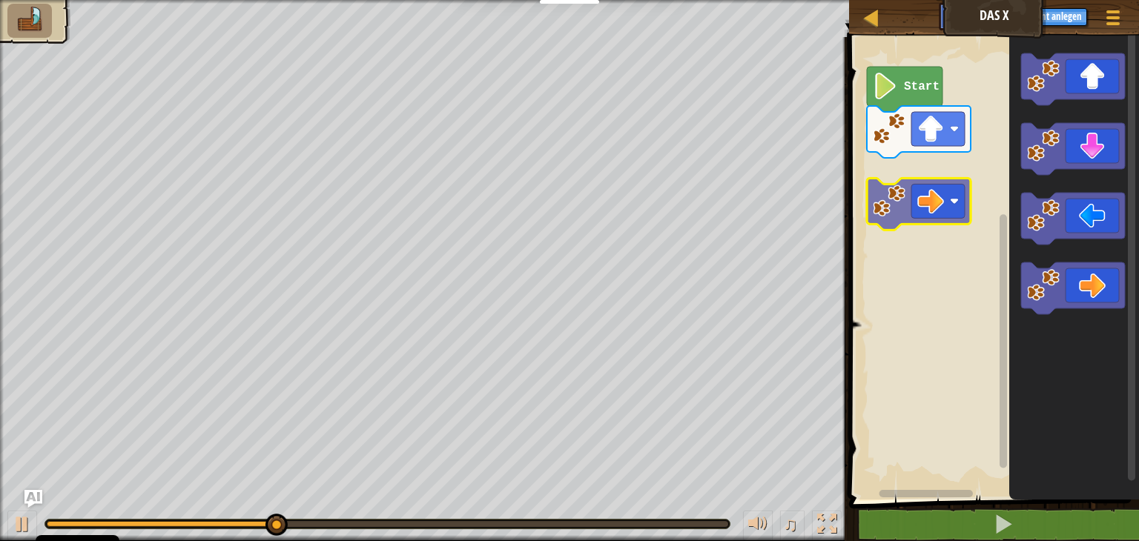
click at [913, 176] on div "Start" at bounding box center [992, 265] width 294 height 470
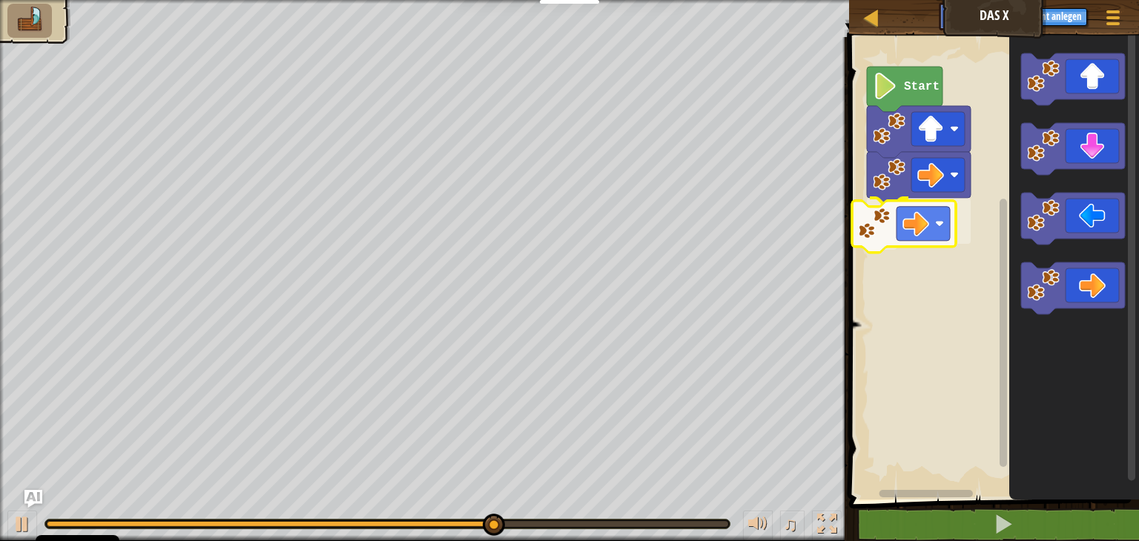
click at [917, 226] on div "Start" at bounding box center [992, 265] width 294 height 470
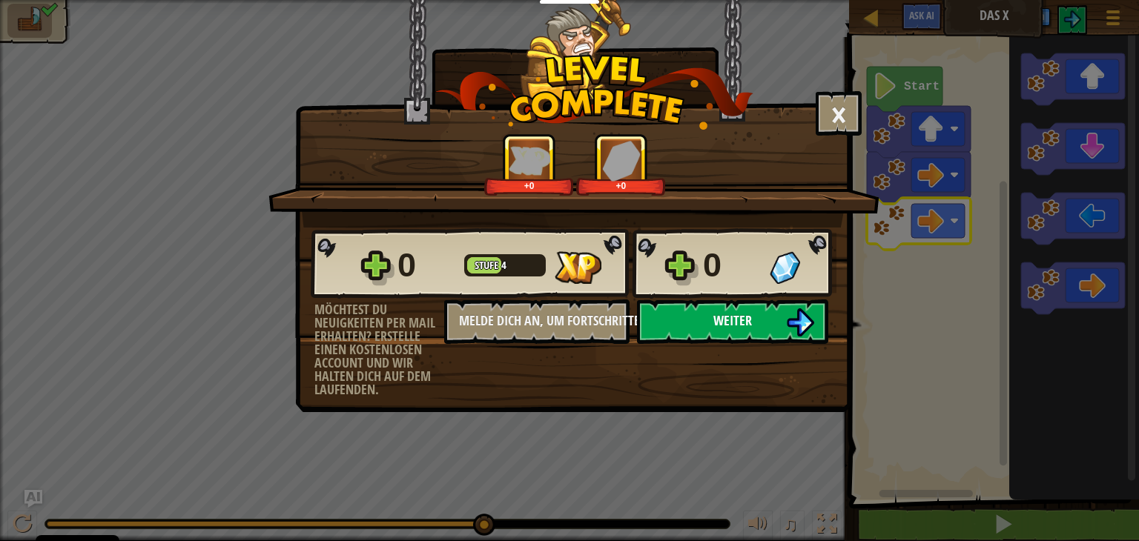
click at [751, 327] on span "Weiter" at bounding box center [733, 321] width 39 height 19
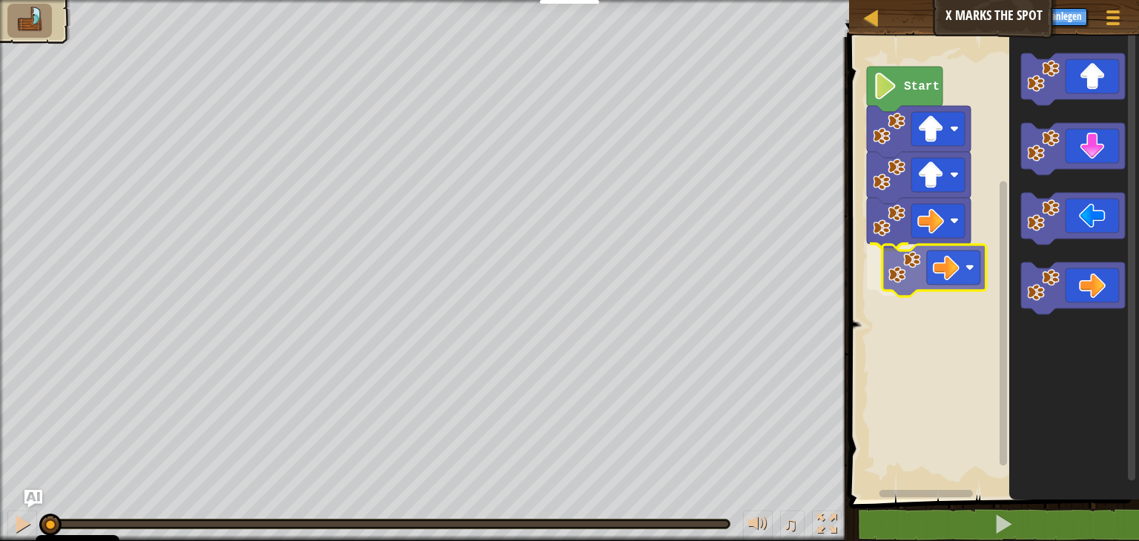
click at [949, 274] on div "Start" at bounding box center [992, 265] width 294 height 470
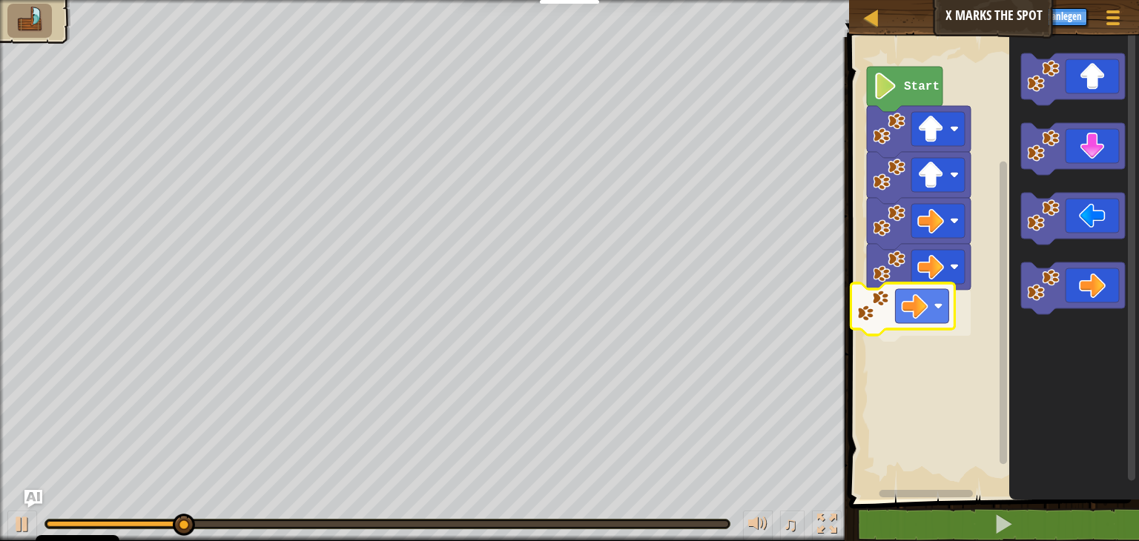
click at [926, 311] on div "Start" at bounding box center [992, 265] width 294 height 470
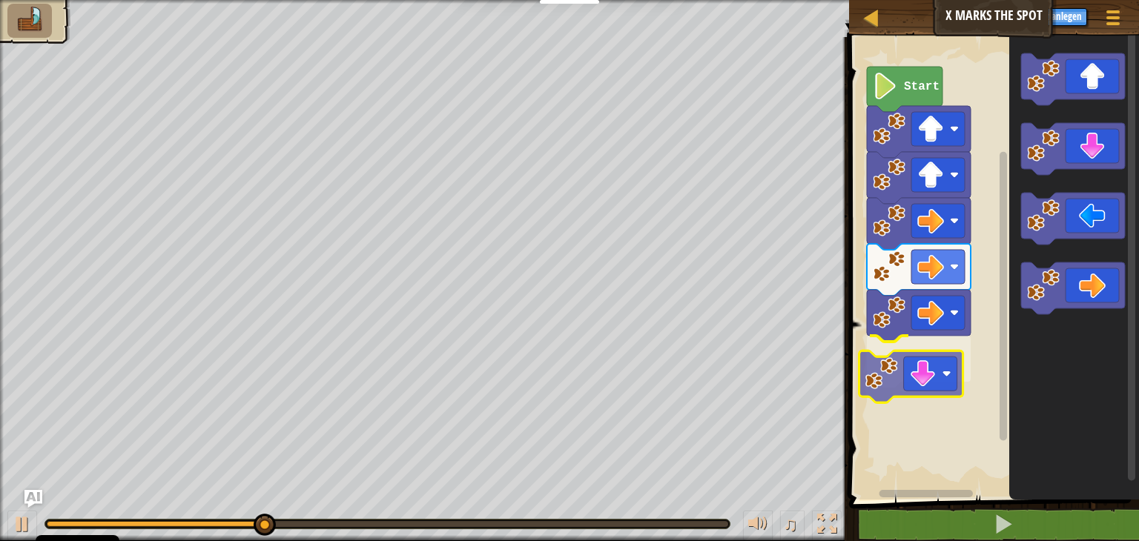
click at [944, 387] on div "Start" at bounding box center [992, 265] width 294 height 470
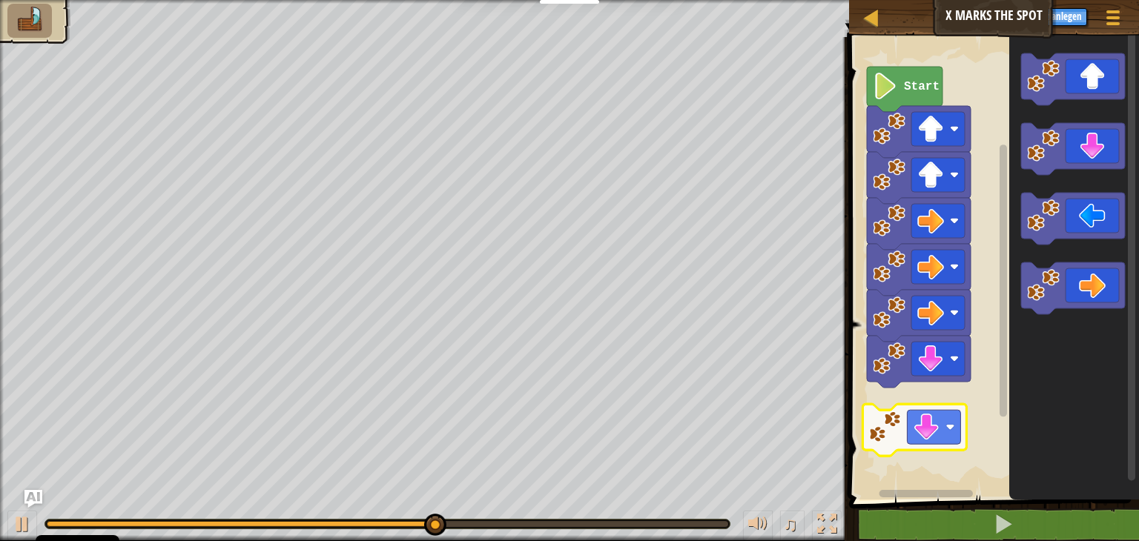
click at [902, 440] on div "Start" at bounding box center [992, 265] width 294 height 470
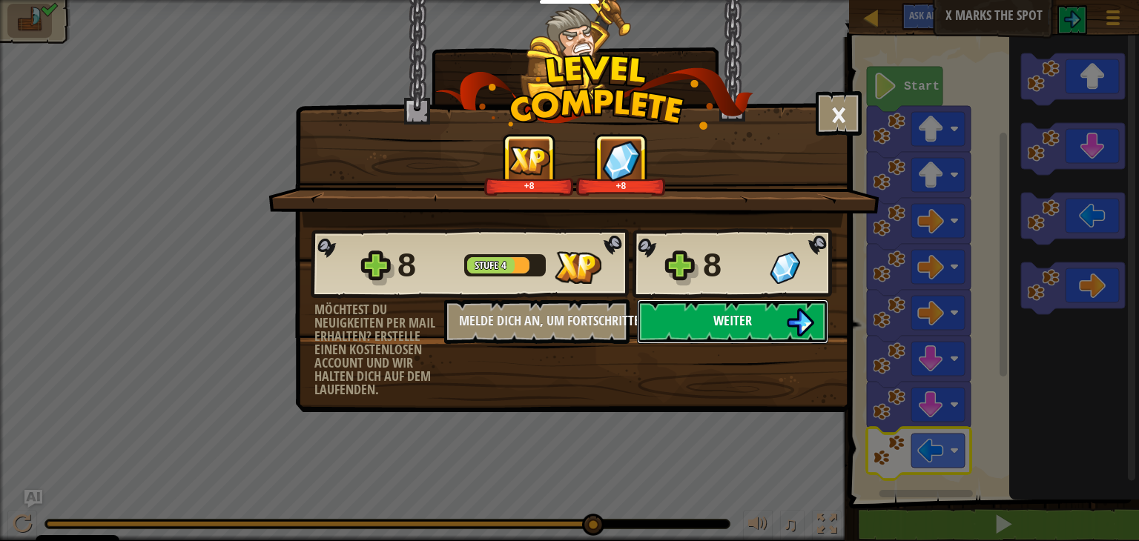
click at [691, 326] on button "Weiter" at bounding box center [732, 322] width 191 height 45
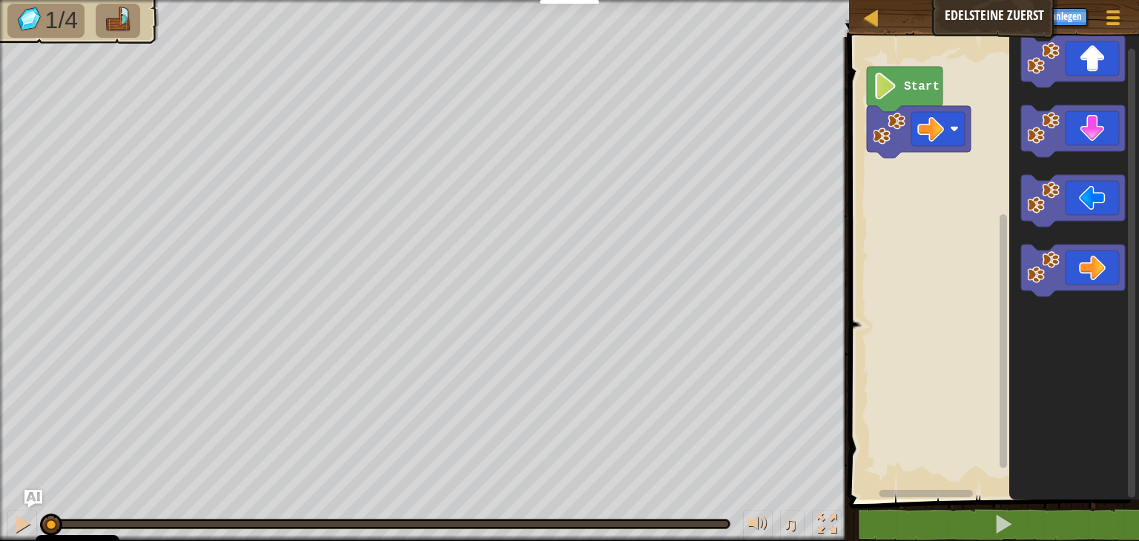
click at [961, 238] on div "Start" at bounding box center [992, 265] width 294 height 470
click at [901, 154] on div "Start" at bounding box center [992, 265] width 294 height 470
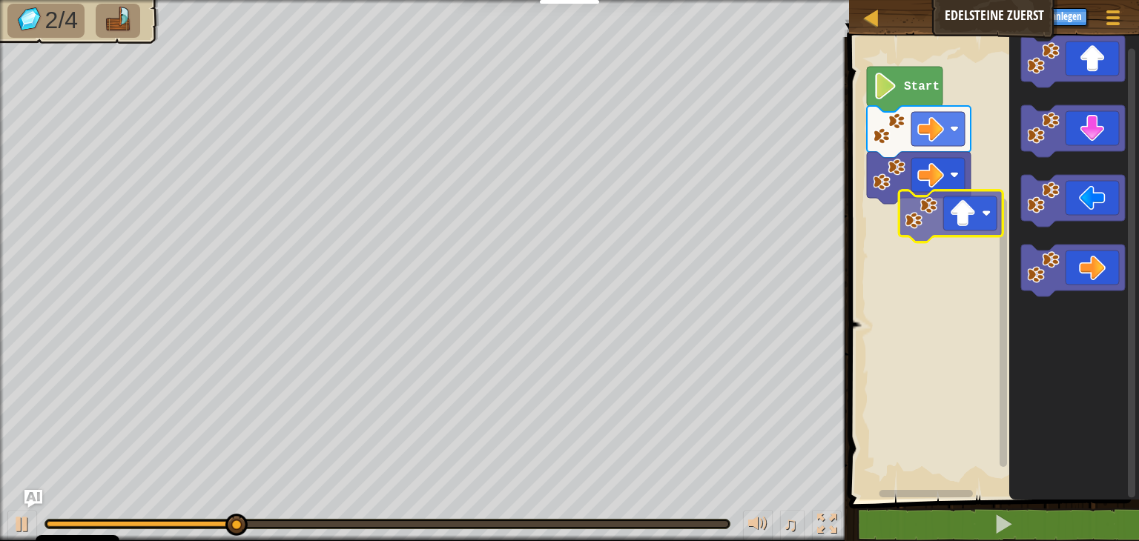
click at [903, 255] on div "Start" at bounding box center [992, 265] width 294 height 470
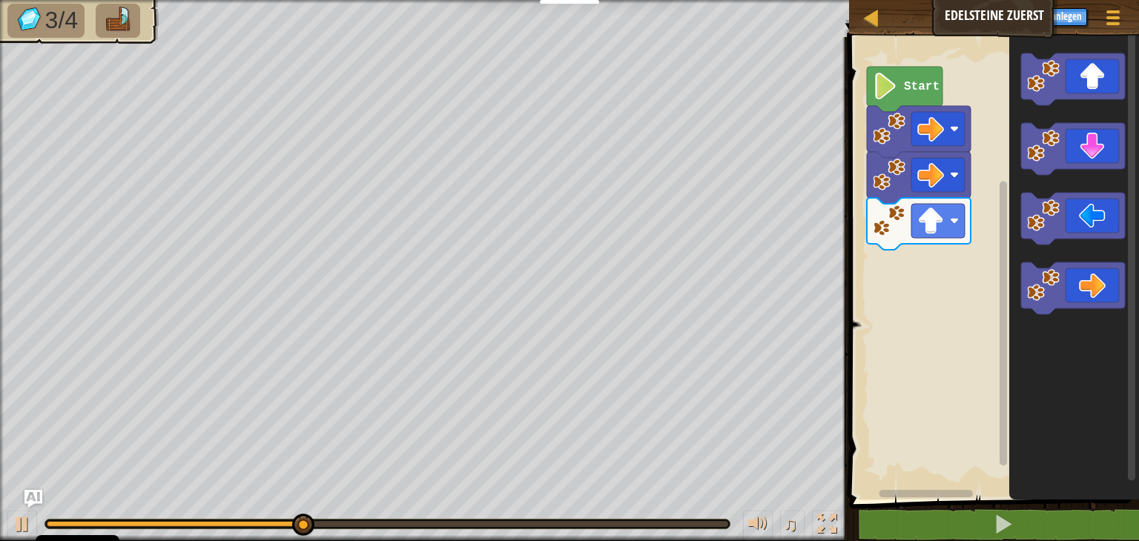
click at [985, 285] on div "Start" at bounding box center [992, 265] width 294 height 470
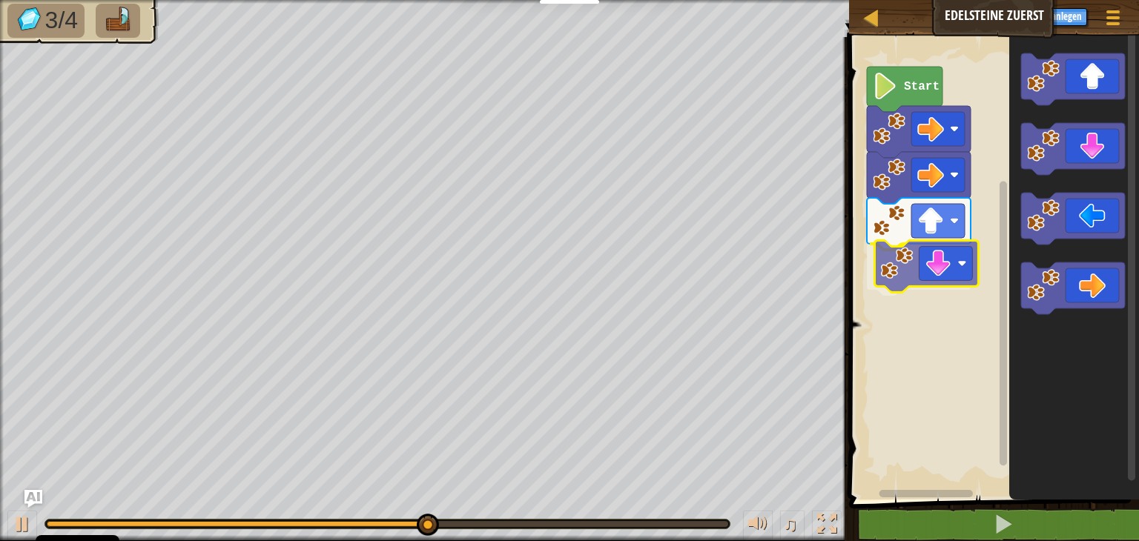
click at [919, 275] on div "Start" at bounding box center [992, 265] width 294 height 470
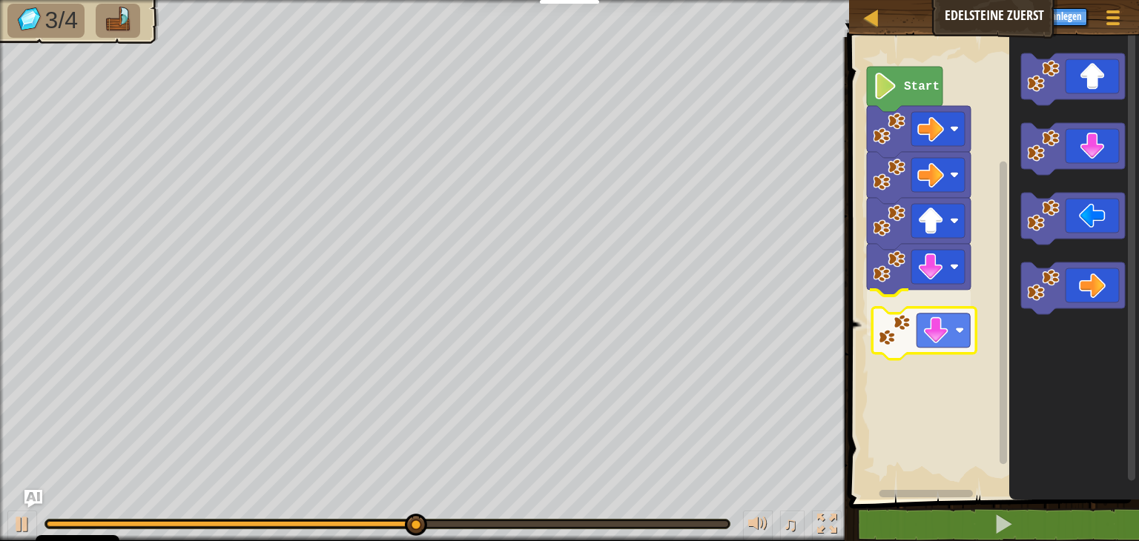
click at [908, 343] on div "Start" at bounding box center [992, 265] width 294 height 470
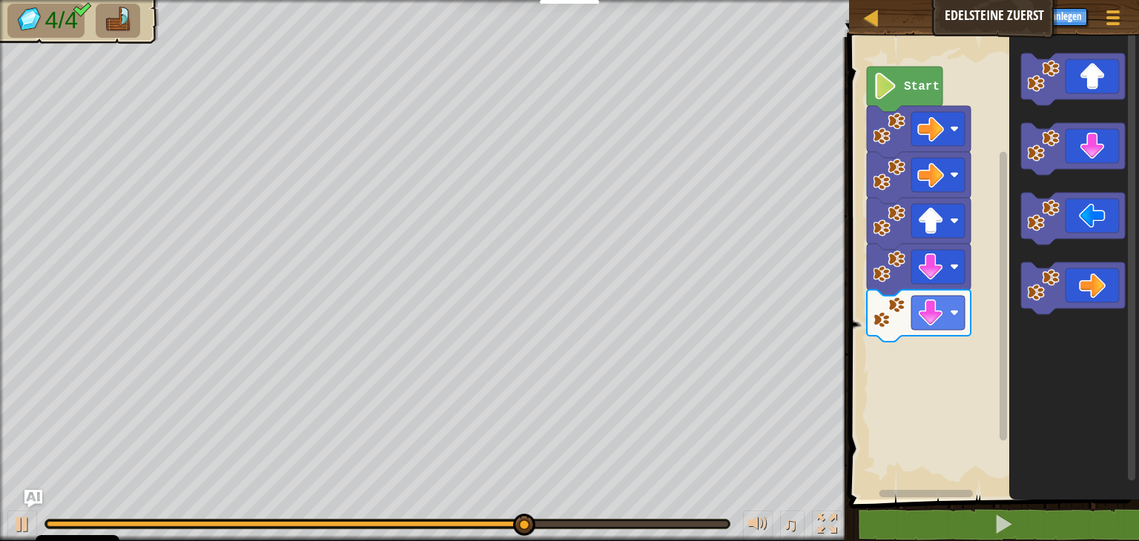
click at [913, 351] on div "Start" at bounding box center [992, 265] width 294 height 470
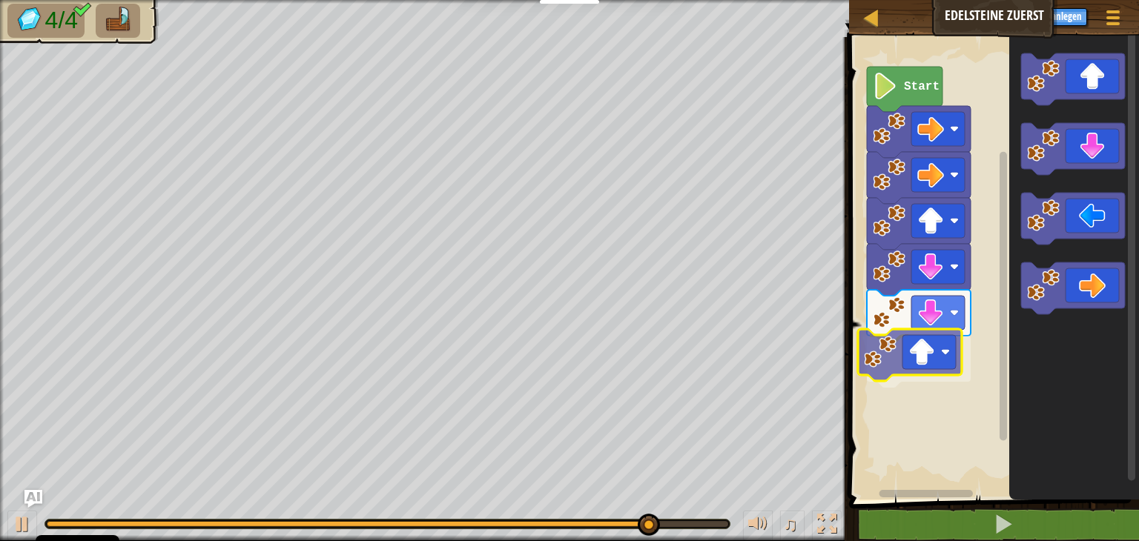
click at [922, 372] on div "Start" at bounding box center [992, 265] width 294 height 470
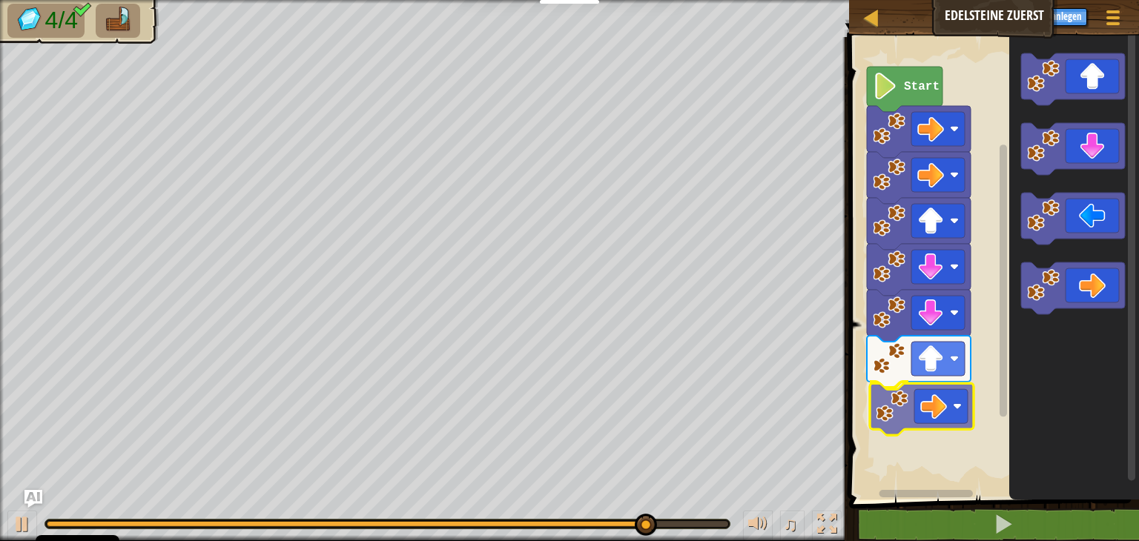
click at [941, 419] on div "Start" at bounding box center [992, 265] width 294 height 470
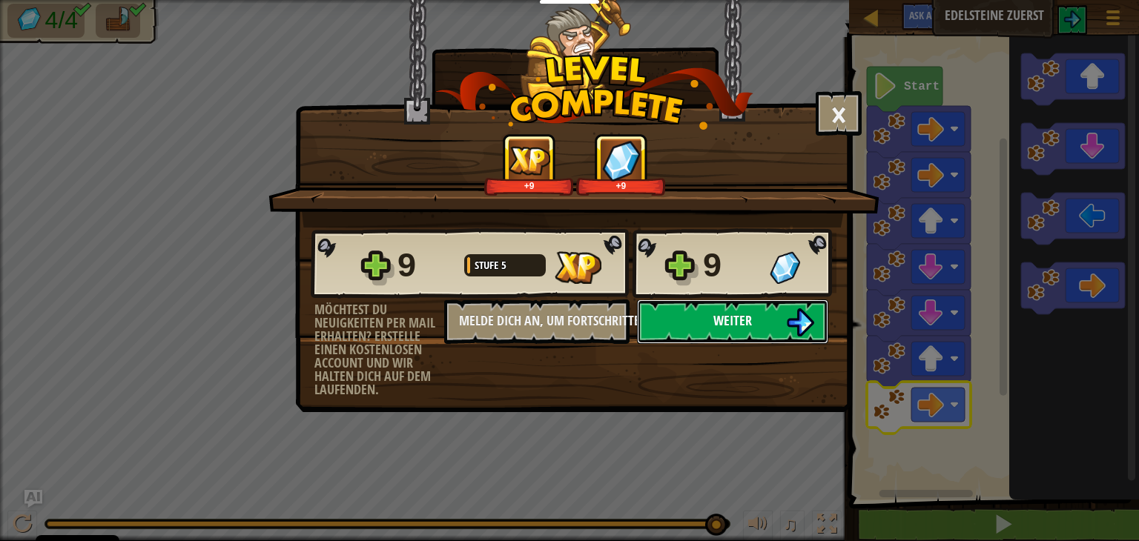
click at [728, 330] on button "Weiter" at bounding box center [732, 322] width 191 height 45
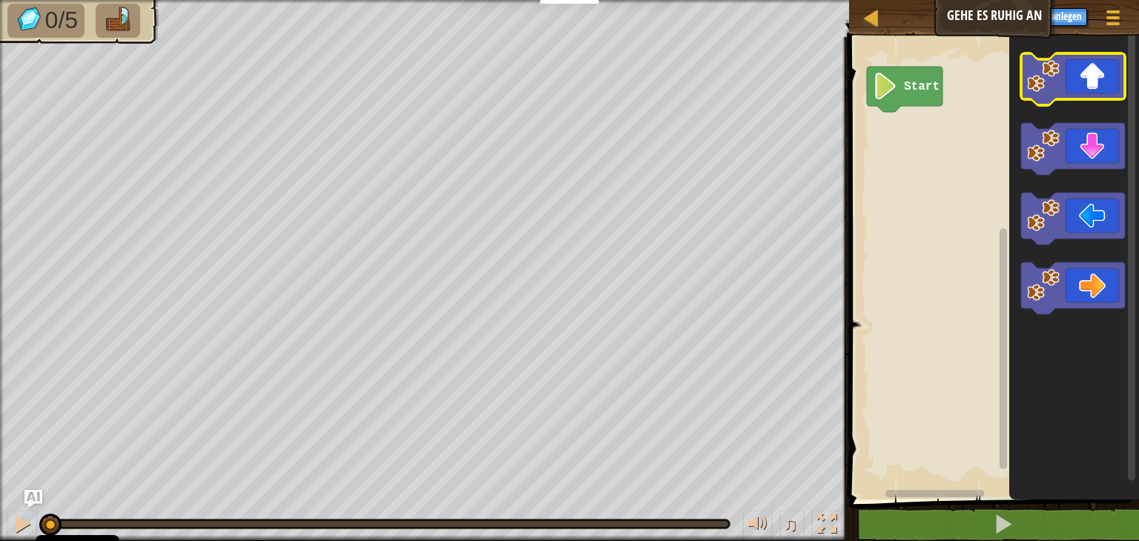
click at [1073, 88] on icon "Blockly Arbeitsbereich" at bounding box center [1073, 79] width 104 height 52
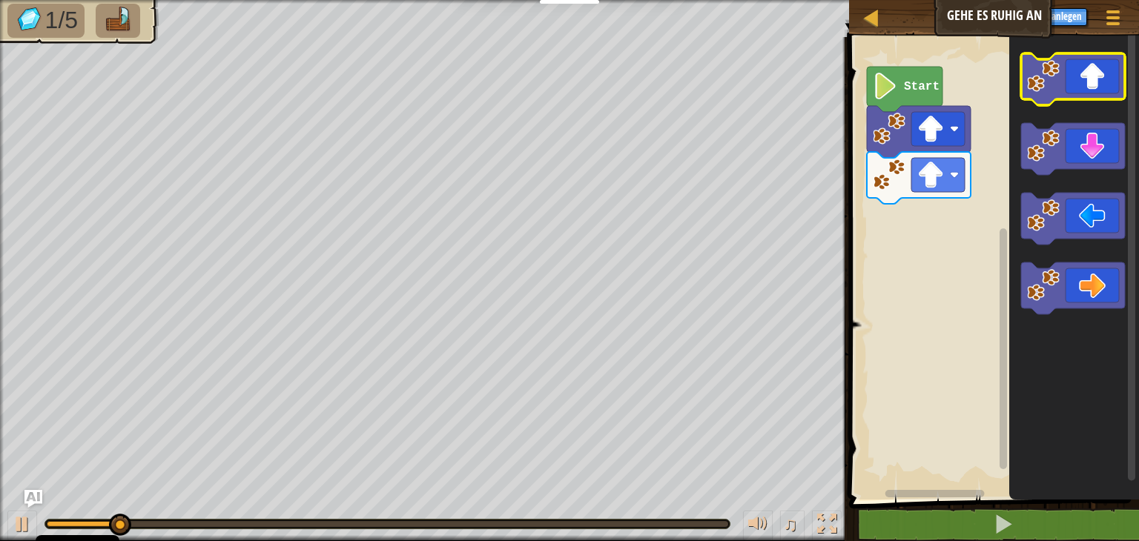
click at [1073, 88] on icon "Blockly Arbeitsbereich" at bounding box center [1073, 79] width 104 height 52
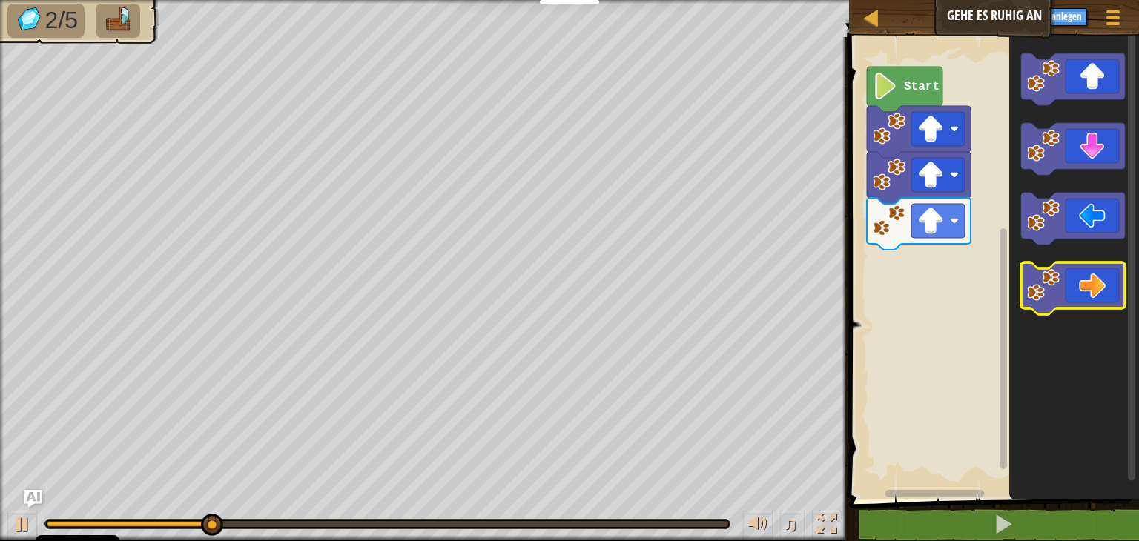
click at [1068, 292] on icon "Blockly Arbeitsbereich" at bounding box center [1073, 289] width 104 height 52
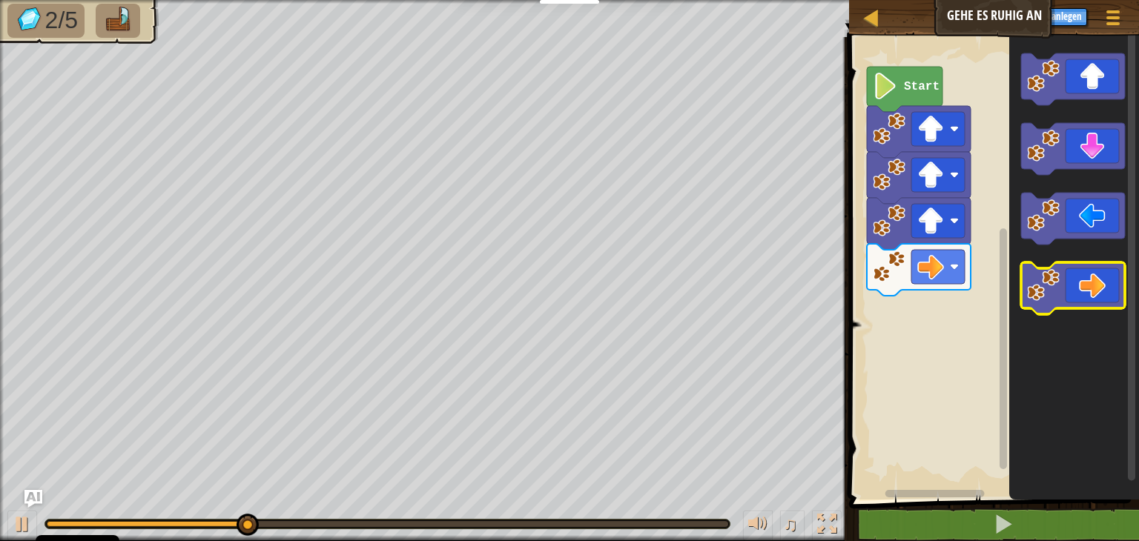
click at [1068, 292] on icon "Blockly Arbeitsbereich" at bounding box center [1073, 289] width 104 height 52
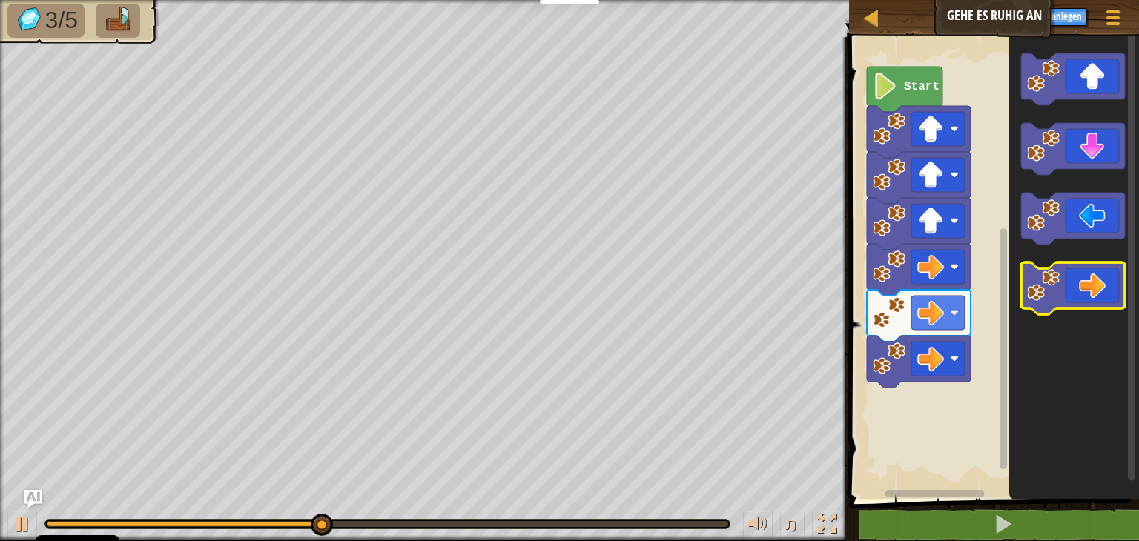
click at [1068, 292] on icon "Blockly Arbeitsbereich" at bounding box center [1073, 289] width 104 height 52
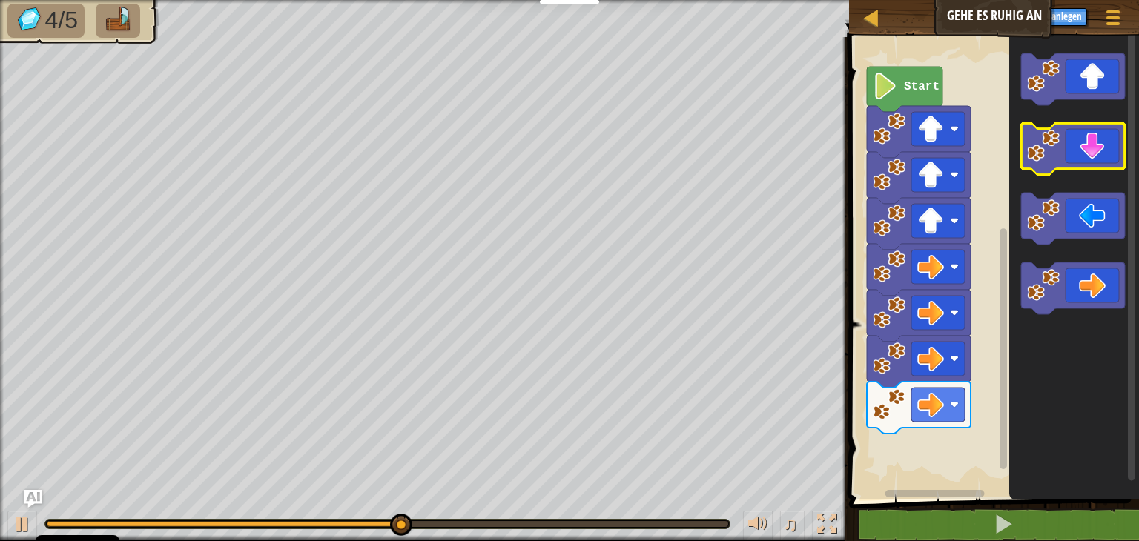
click at [1091, 174] on rect "Blockly Arbeitsbereich" at bounding box center [1073, 149] width 104 height 52
click at [1091, 157] on icon "Blockly Arbeitsbereich" at bounding box center [1073, 149] width 104 height 52
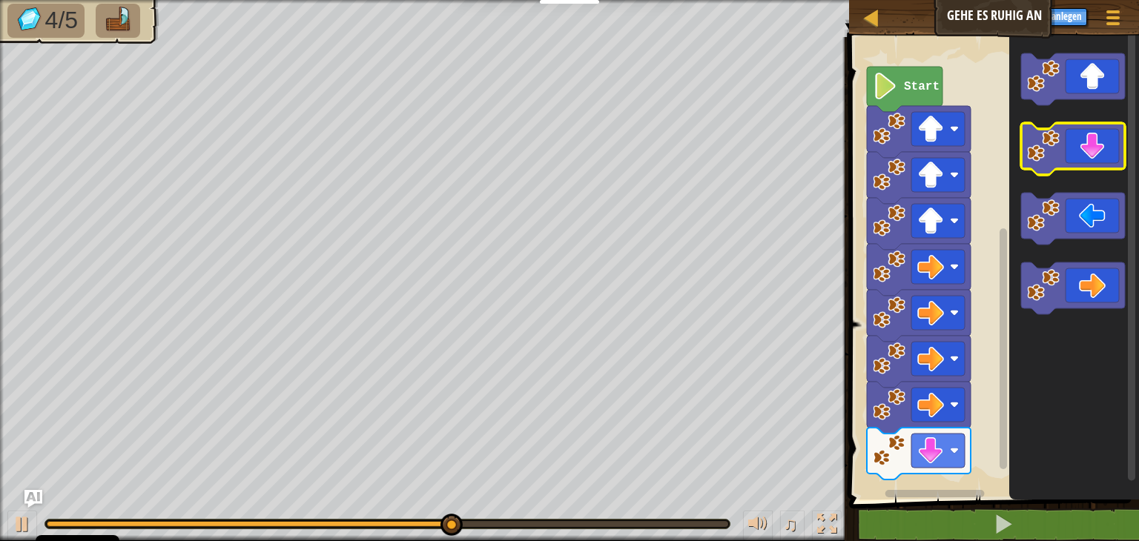
click at [1091, 157] on icon "Blockly Arbeitsbereich" at bounding box center [1073, 149] width 104 height 52
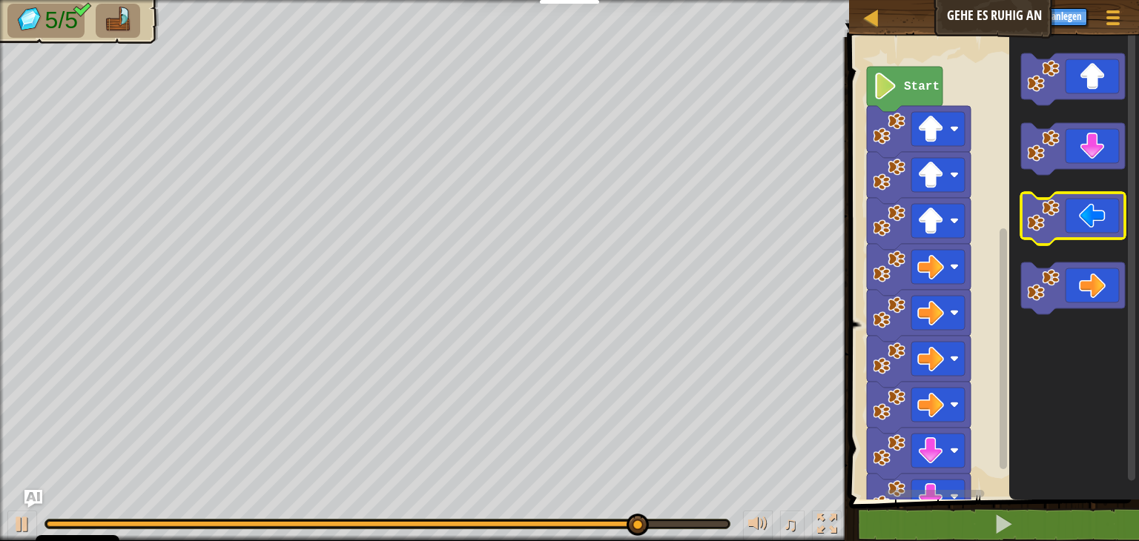
click at [1110, 240] on rect "Blockly Arbeitsbereich" at bounding box center [1073, 219] width 104 height 52
click at [1098, 226] on icon "Blockly Arbeitsbereich" at bounding box center [1073, 219] width 104 height 52
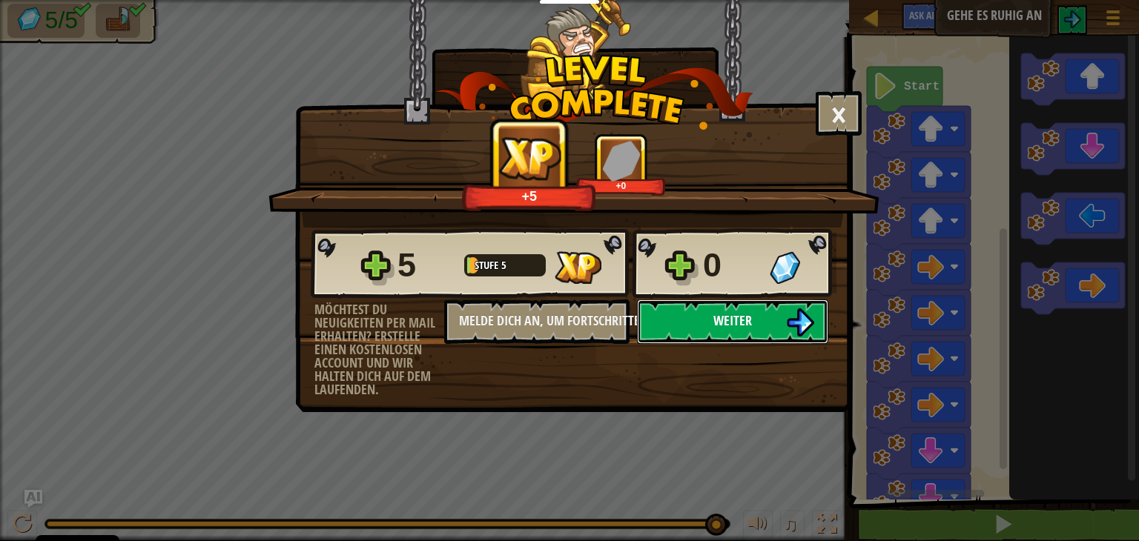
click at [785, 327] on button "Weiter" at bounding box center [732, 322] width 191 height 45
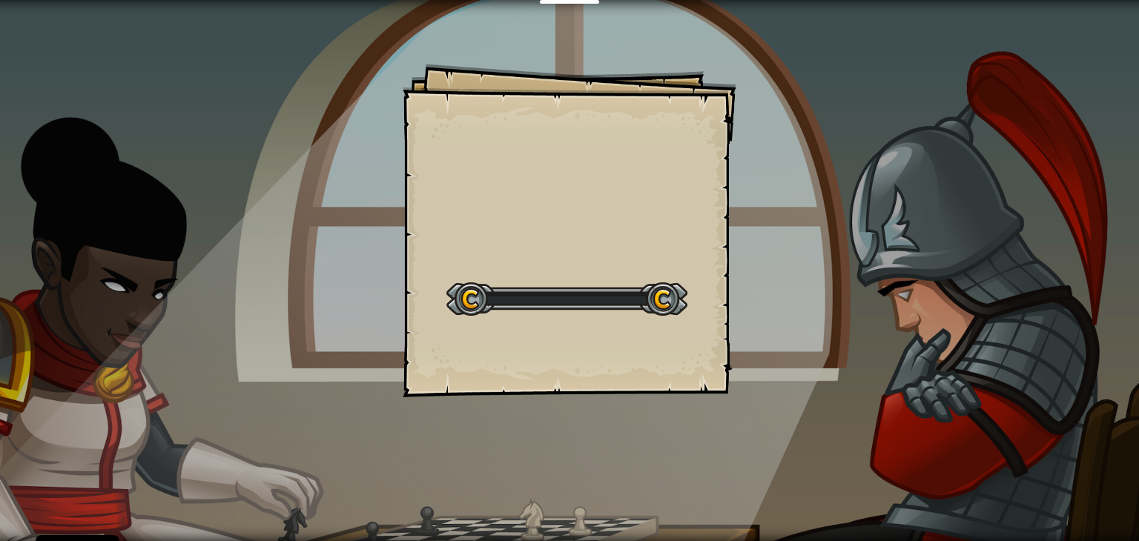
click at [785, 327] on div "Goals Start Level Fehler beim Laden vom Server Leider musst du ein Abo haben, u…" at bounding box center [569, 270] width 1139 height 541
